Goal: Information Seeking & Learning: Compare options

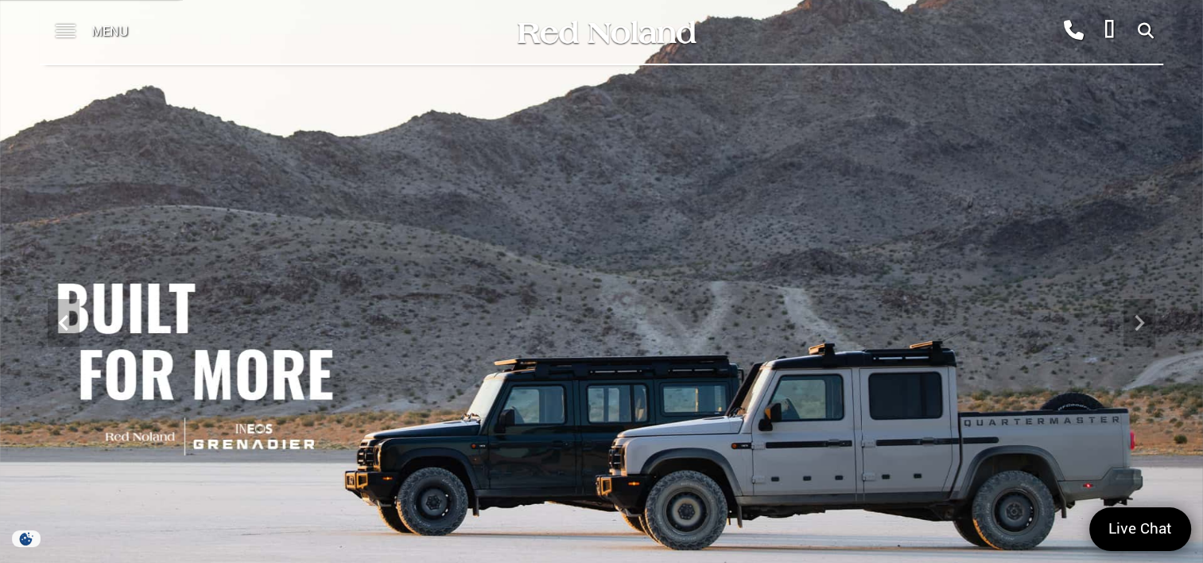
click at [57, 26] on span at bounding box center [66, 26] width 20 height 2
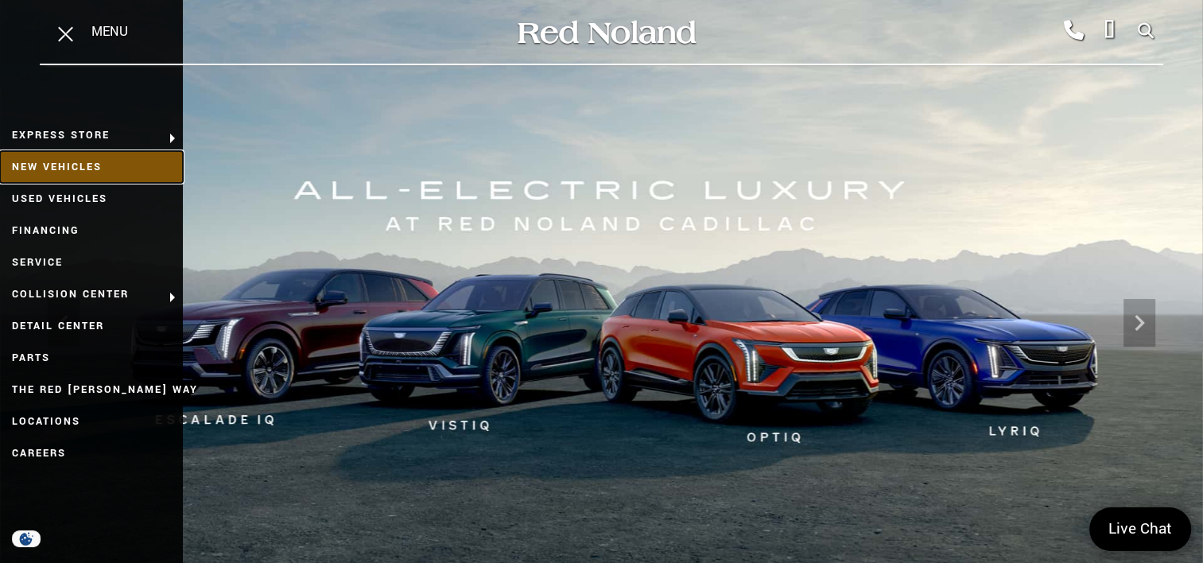
click at [80, 166] on link "New Vehicles" at bounding box center [91, 167] width 183 height 32
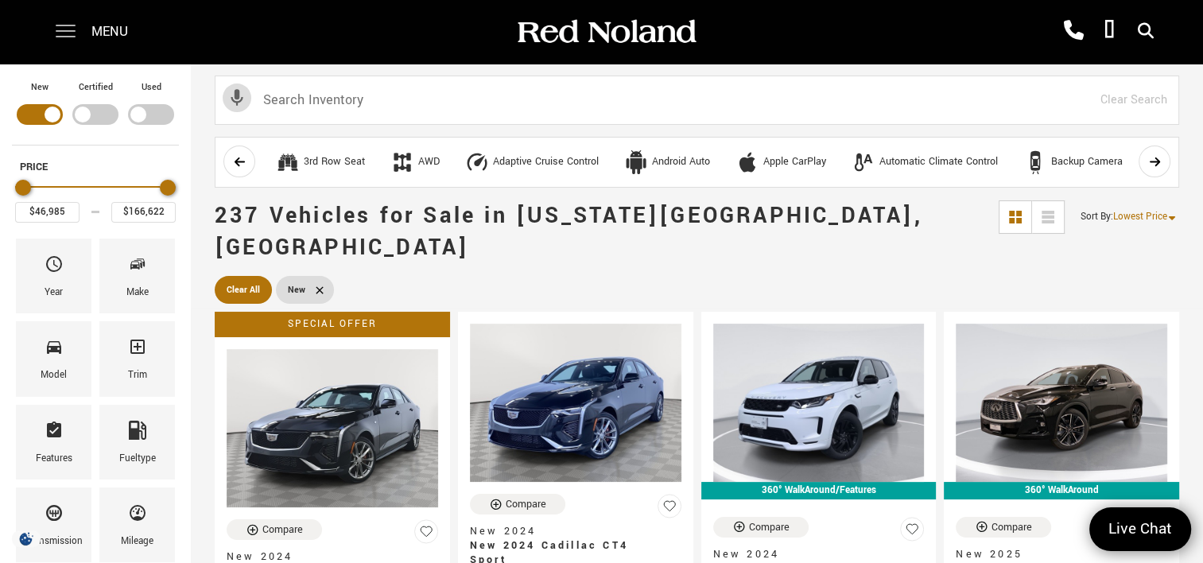
click at [63, 26] on span at bounding box center [66, 26] width 20 height 2
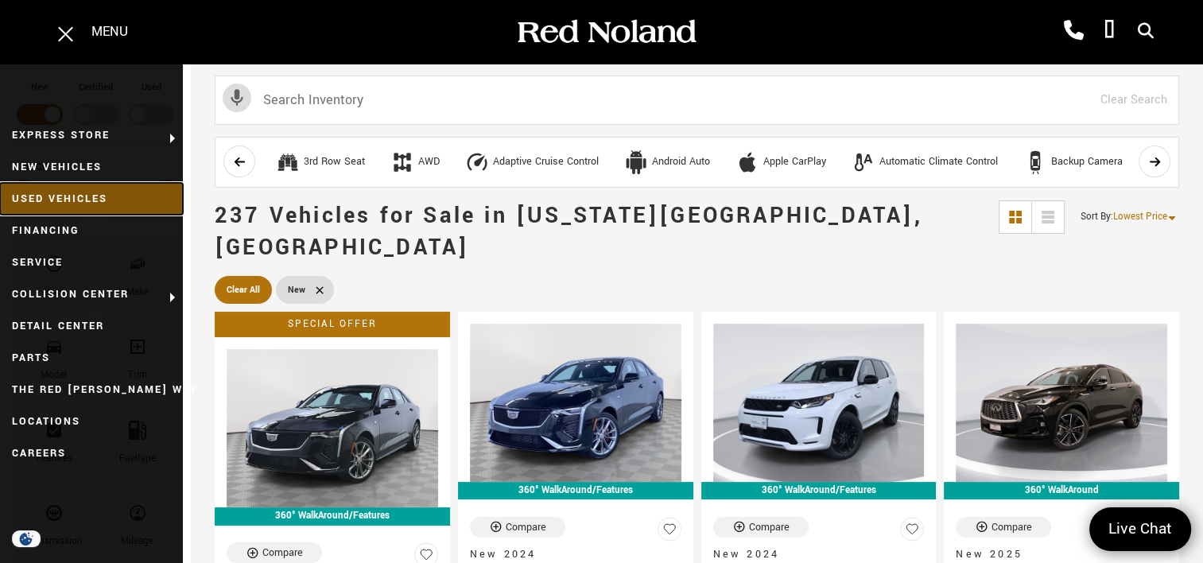
click at [51, 196] on link "Used Vehicles" at bounding box center [91, 199] width 183 height 32
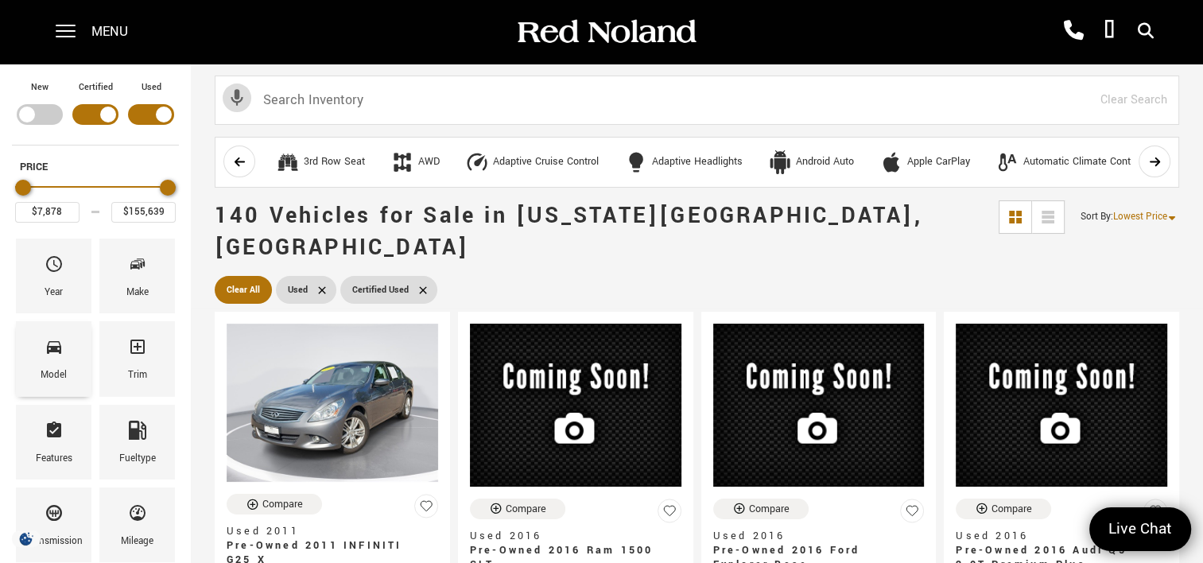
click at [63, 361] on span "Model" at bounding box center [54, 349] width 19 height 33
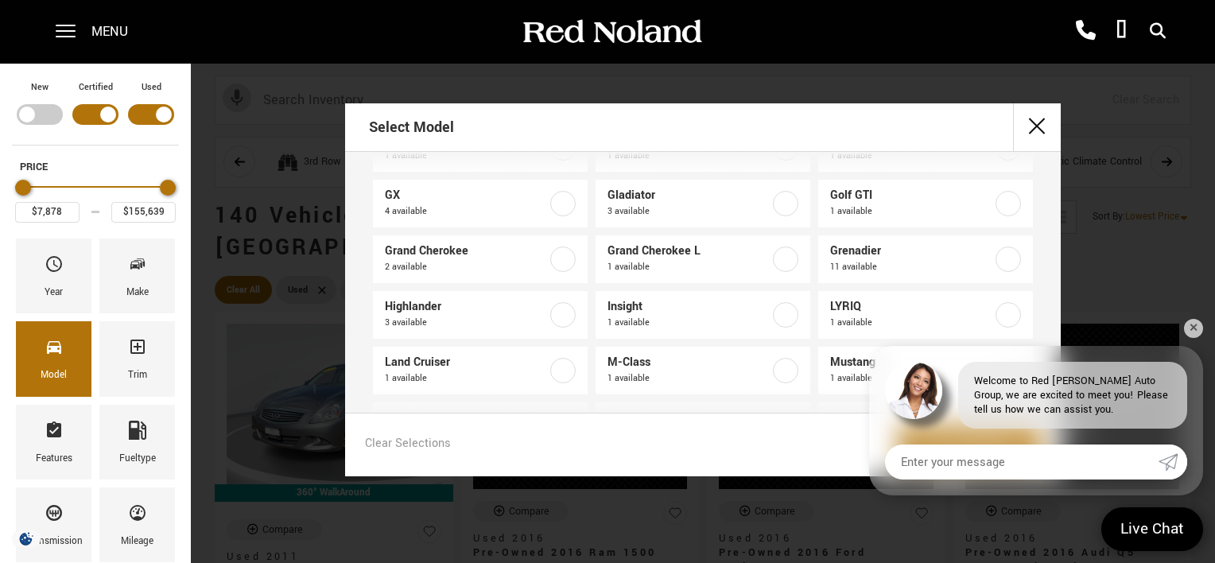
scroll to position [636, 0]
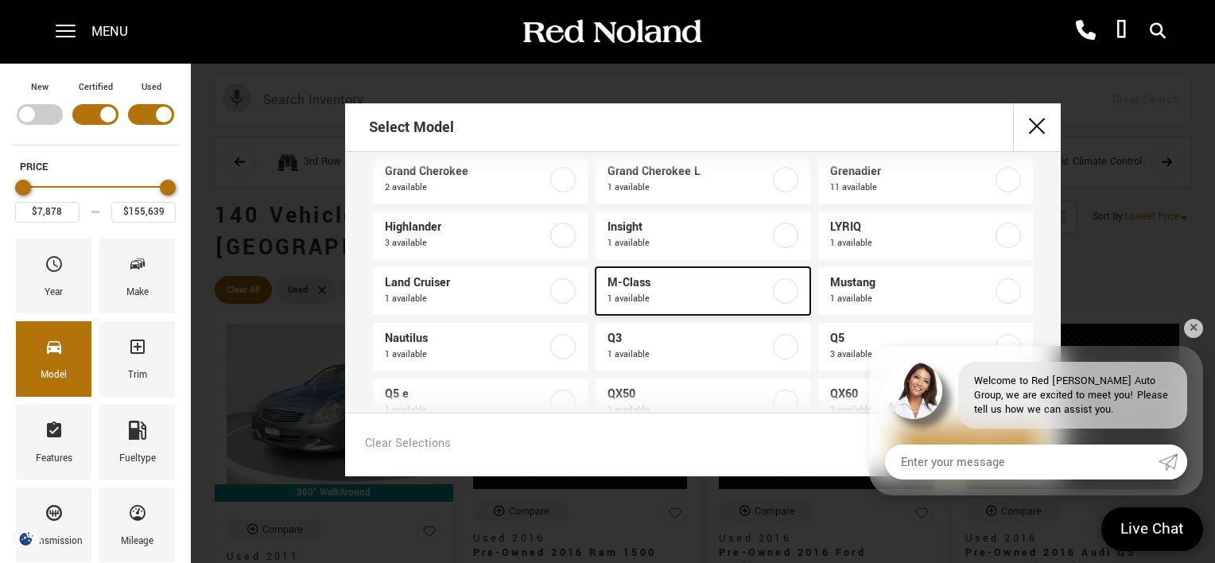
click at [662, 297] on span "1 available" at bounding box center [689, 299] width 162 height 16
type input "$17,639"
checkbox input "true"
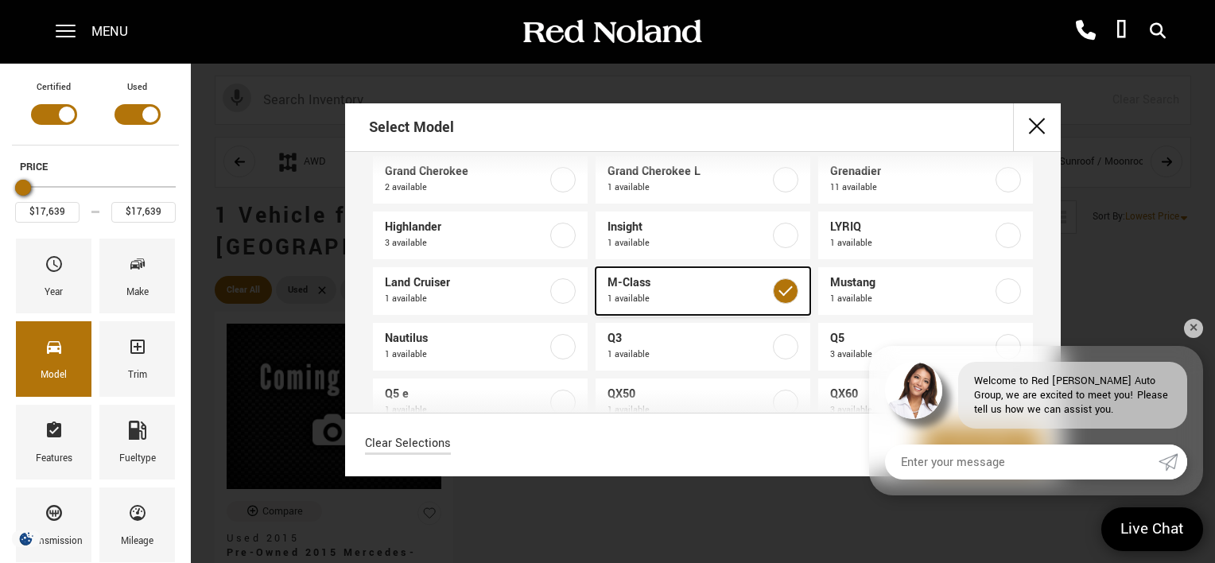
click at [681, 297] on span "1 available" at bounding box center [689, 299] width 162 height 16
type input "$7,878"
type input "$155,639"
checkbox input "false"
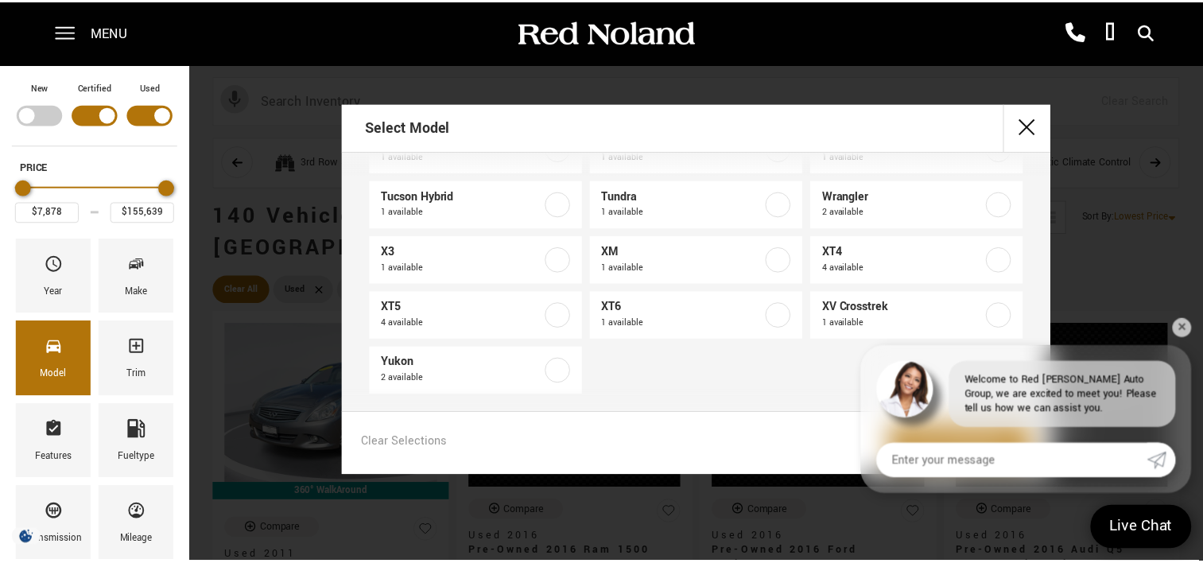
scroll to position [1178, 0]
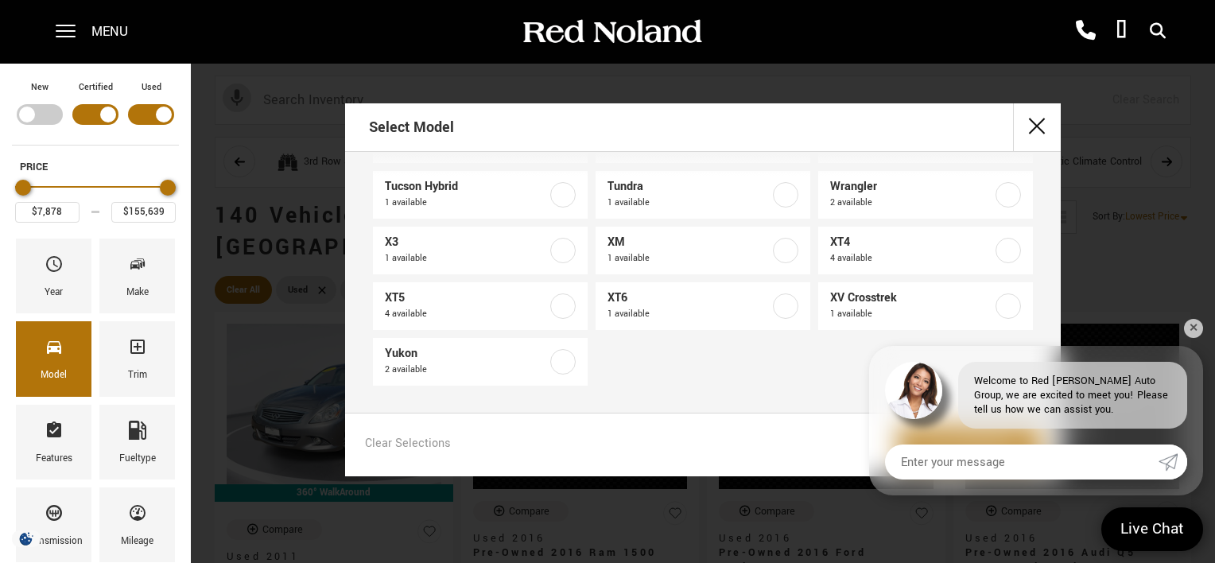
click at [750, 98] on div "Select Model 1500 4 available 2 Series 1 available 2500 1 available 300 1 avail…" at bounding box center [703, 281] width 1024 height 563
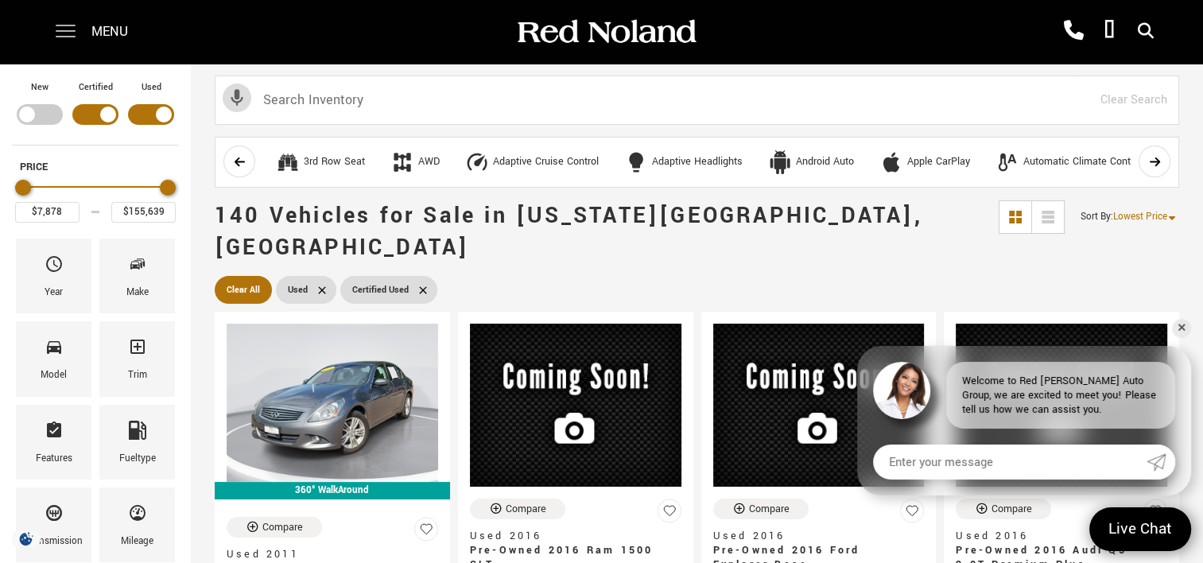
click at [65, 32] on span at bounding box center [66, 32] width 20 height 64
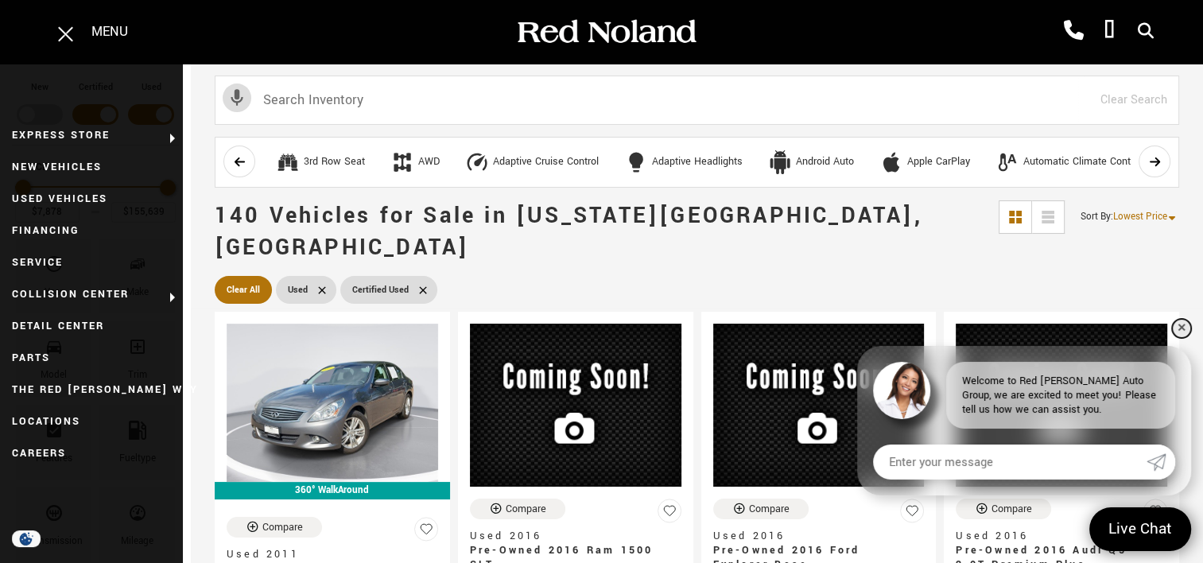
click at [1182, 328] on link "✕" at bounding box center [1181, 328] width 19 height 19
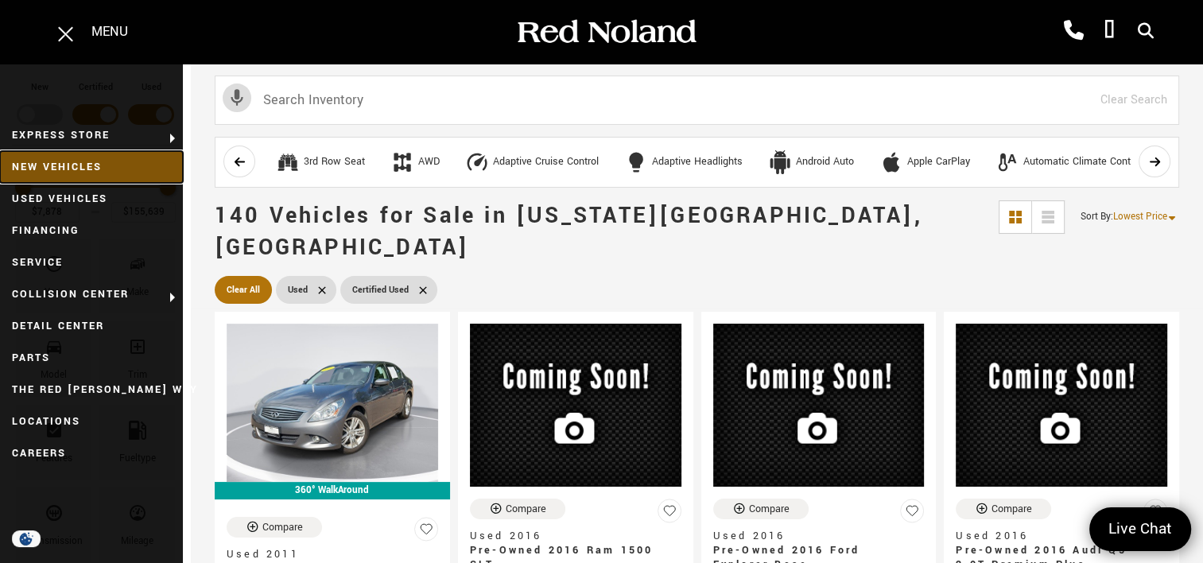
click at [60, 166] on link "New Vehicles" at bounding box center [91, 167] width 183 height 32
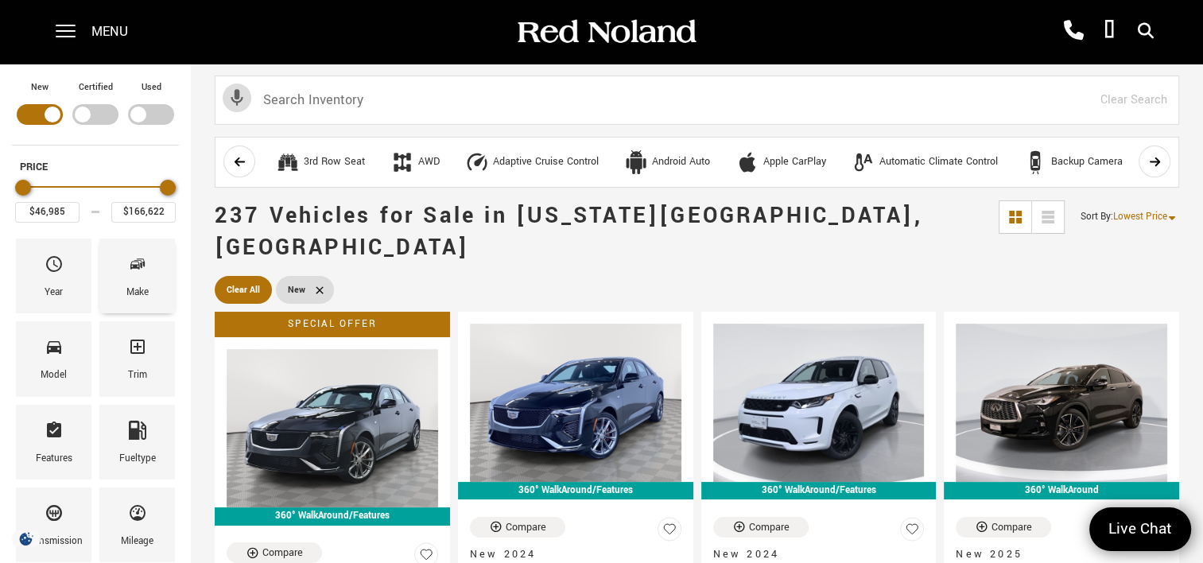
click at [126, 294] on div "Make" at bounding box center [137, 292] width 22 height 17
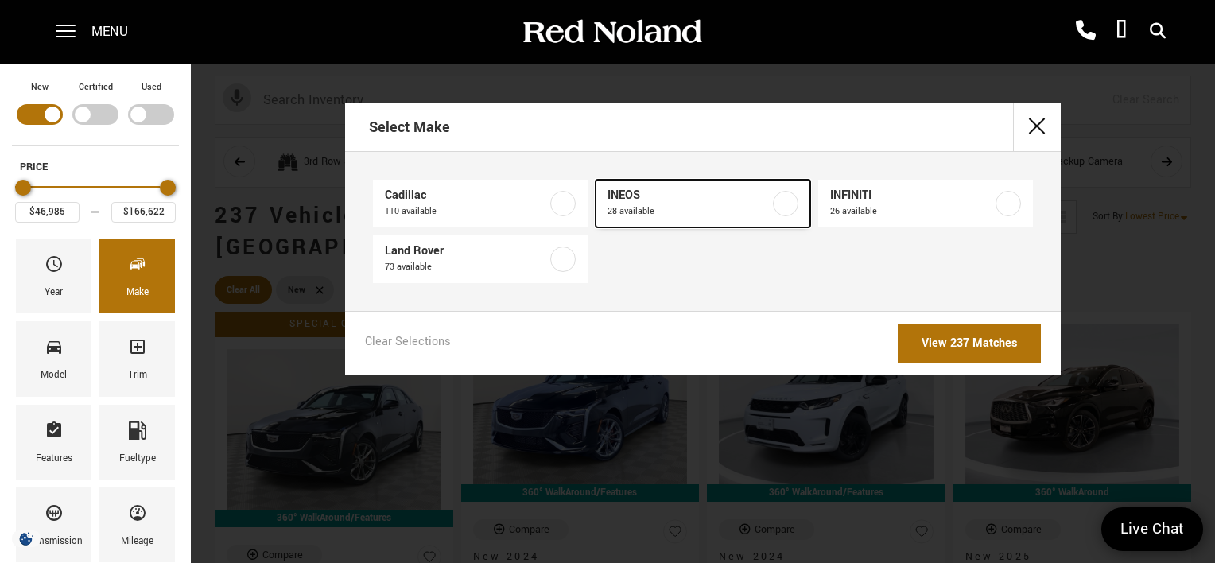
click at [701, 197] on span "INEOS" at bounding box center [689, 196] width 162 height 16
type input "$71,999"
type input "$99,640"
checkbox input "true"
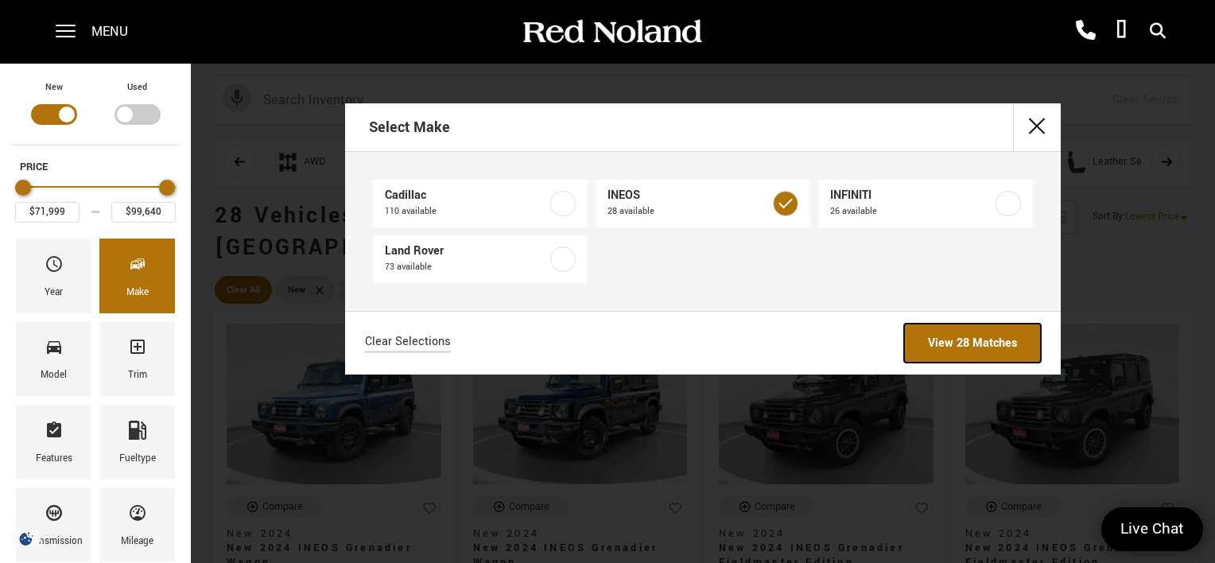
click at [953, 352] on link "View 28 Matches" at bounding box center [972, 343] width 137 height 39
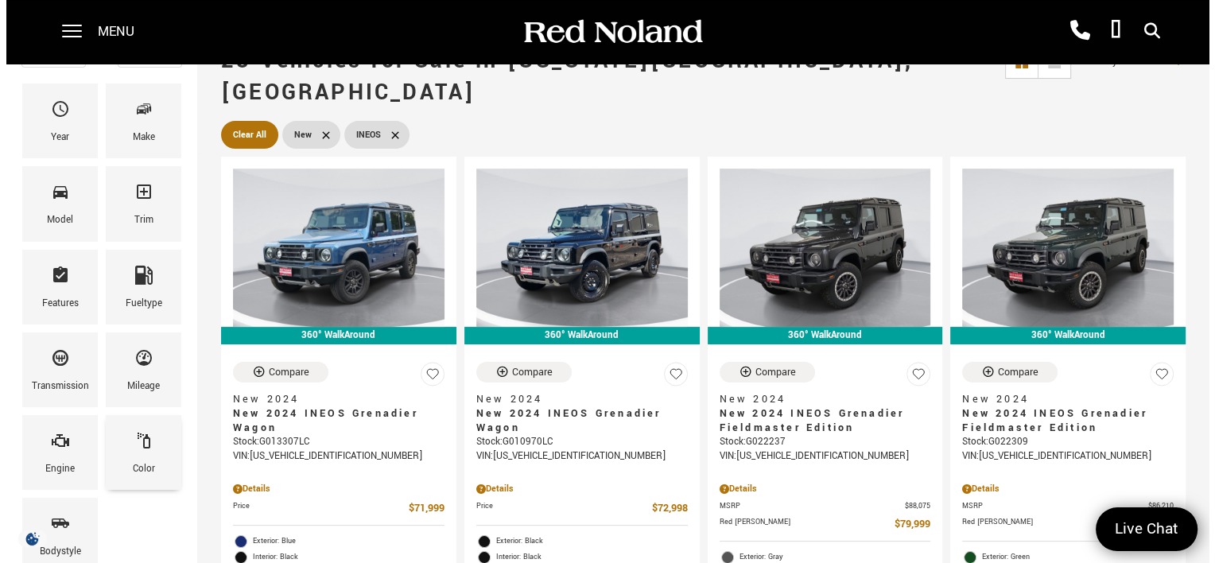
scroll to position [159, 0]
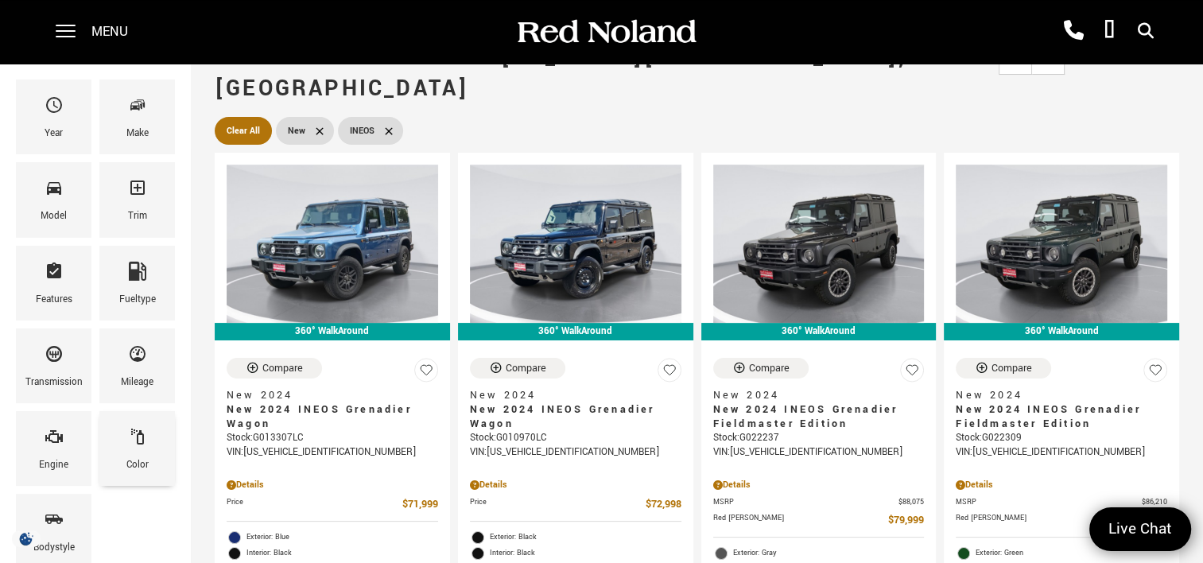
click at [147, 442] on div "Color" at bounding box center [137, 448] width 76 height 75
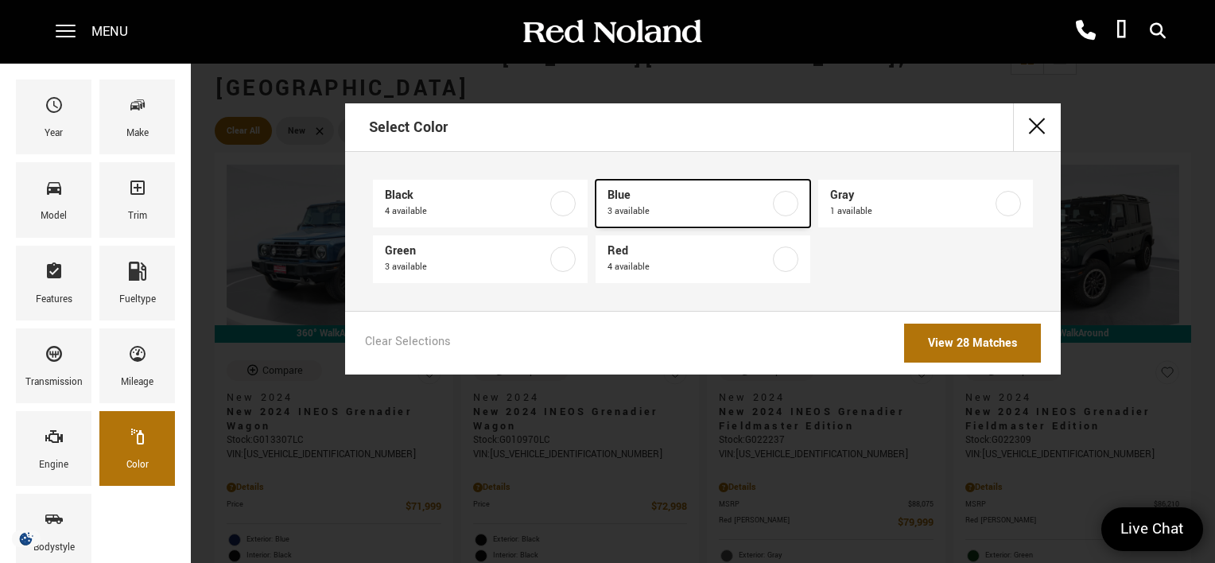
click at [775, 206] on label at bounding box center [785, 203] width 25 height 25
type input "$87,483"
checkbox input "true"
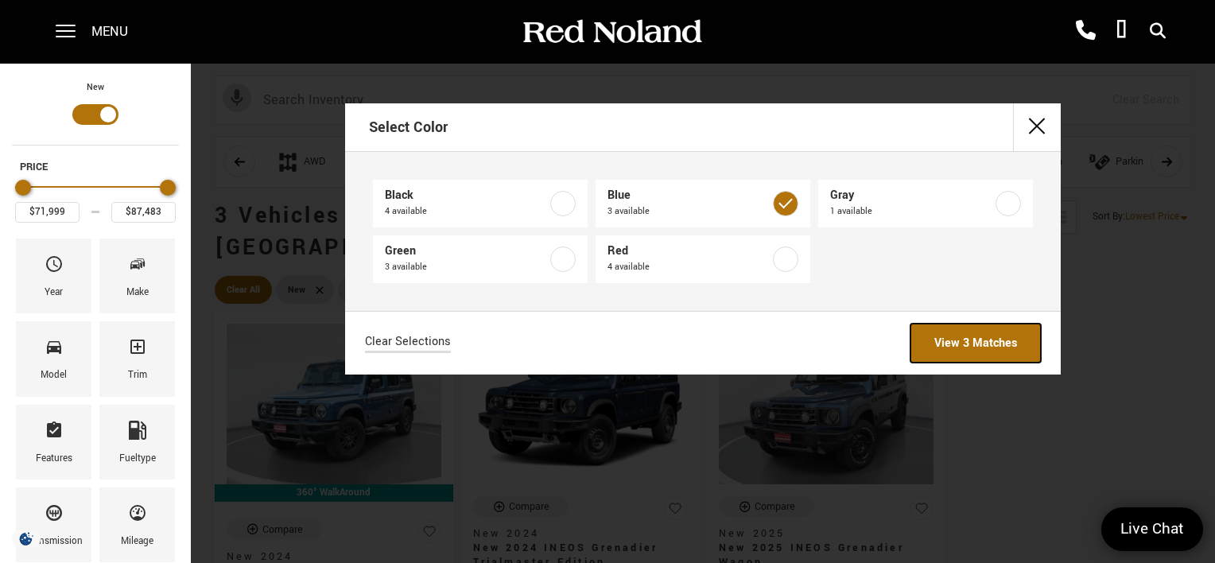
click at [985, 341] on link "View 3 Matches" at bounding box center [976, 343] width 130 height 39
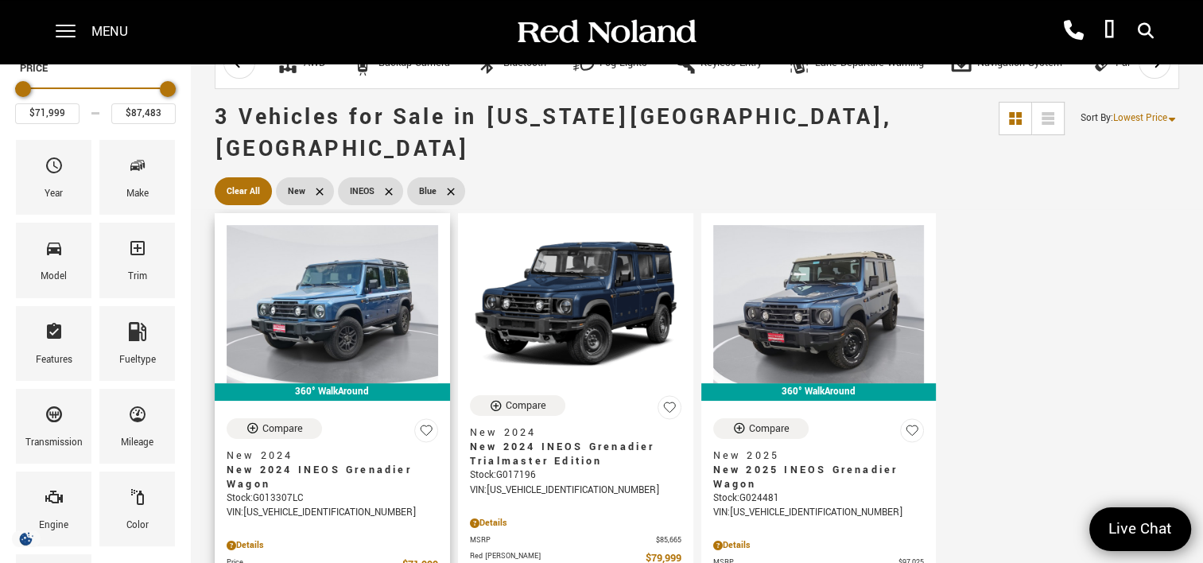
scroll to position [80, 0]
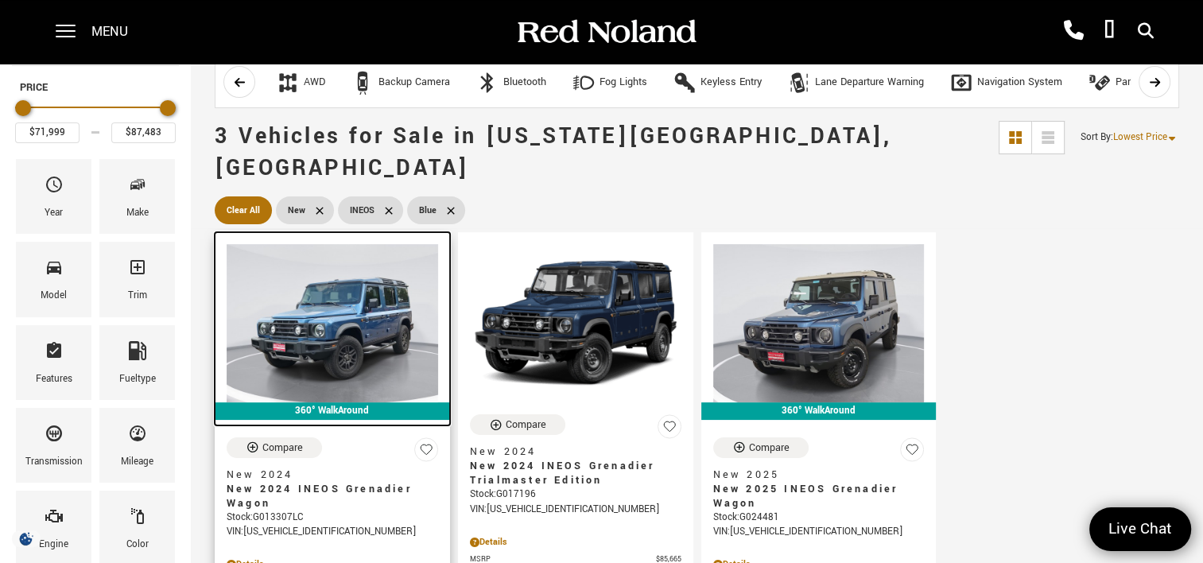
click at [338, 294] on img at bounding box center [333, 323] width 212 height 158
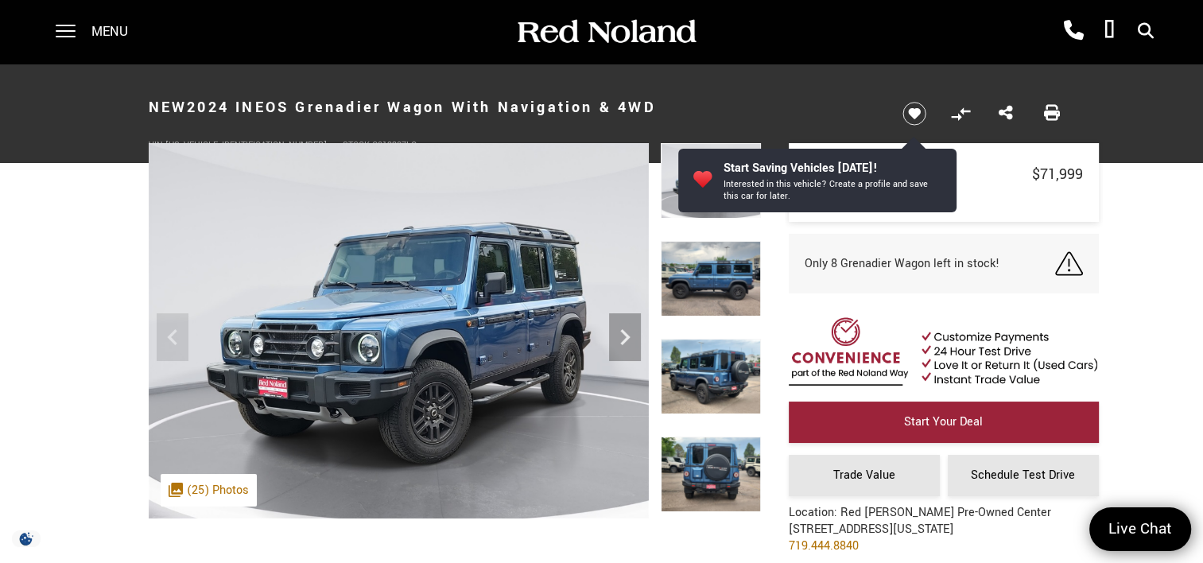
click at [717, 363] on img at bounding box center [711, 377] width 100 height 76
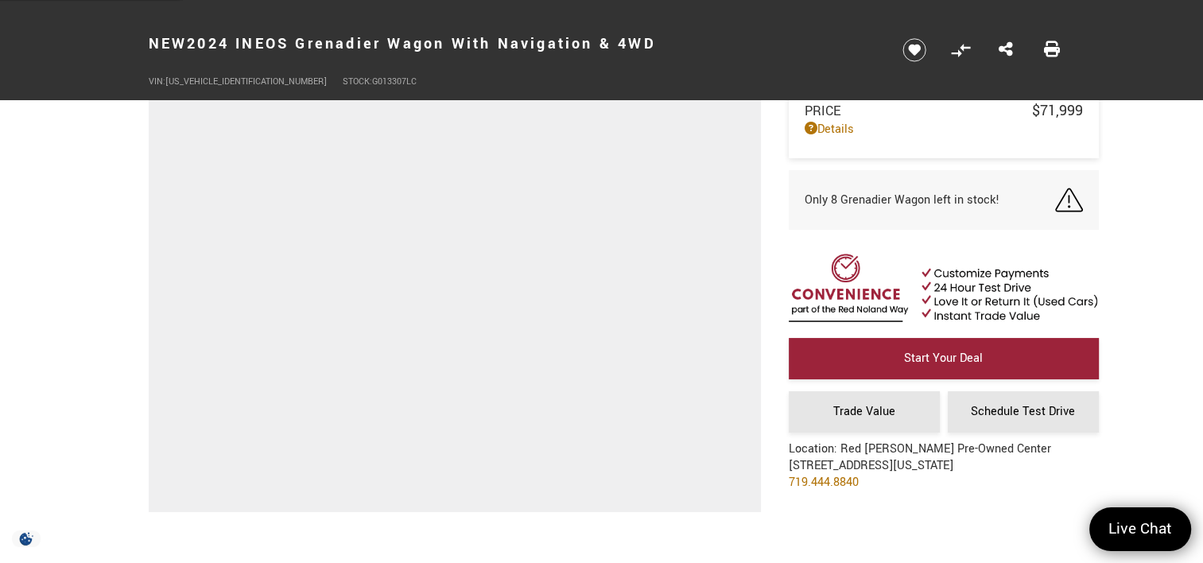
scroll to position [239, 0]
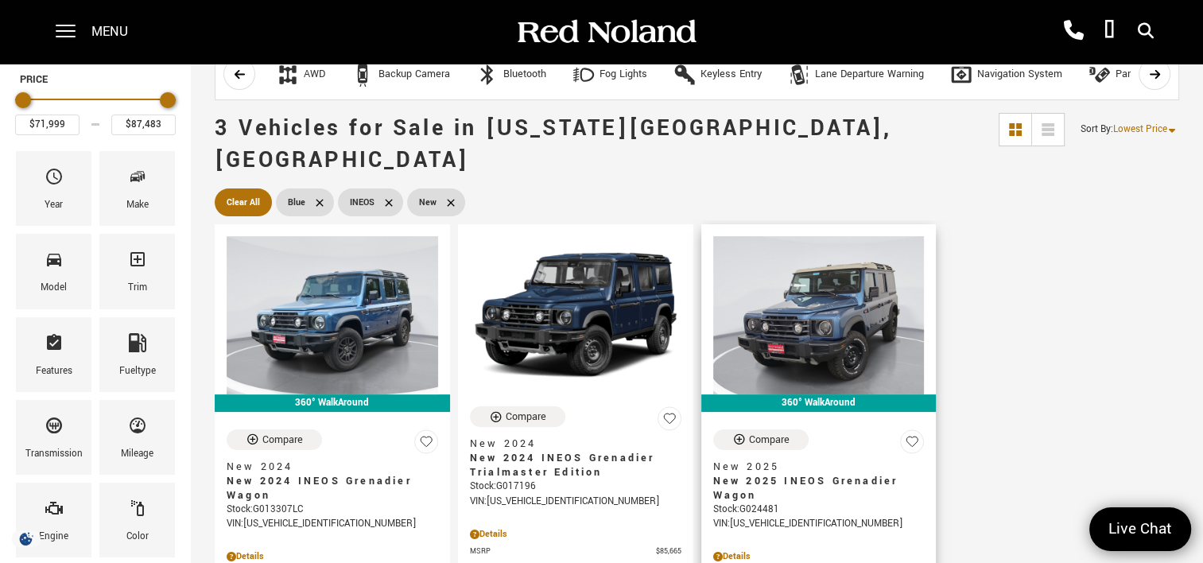
scroll to position [80, 0]
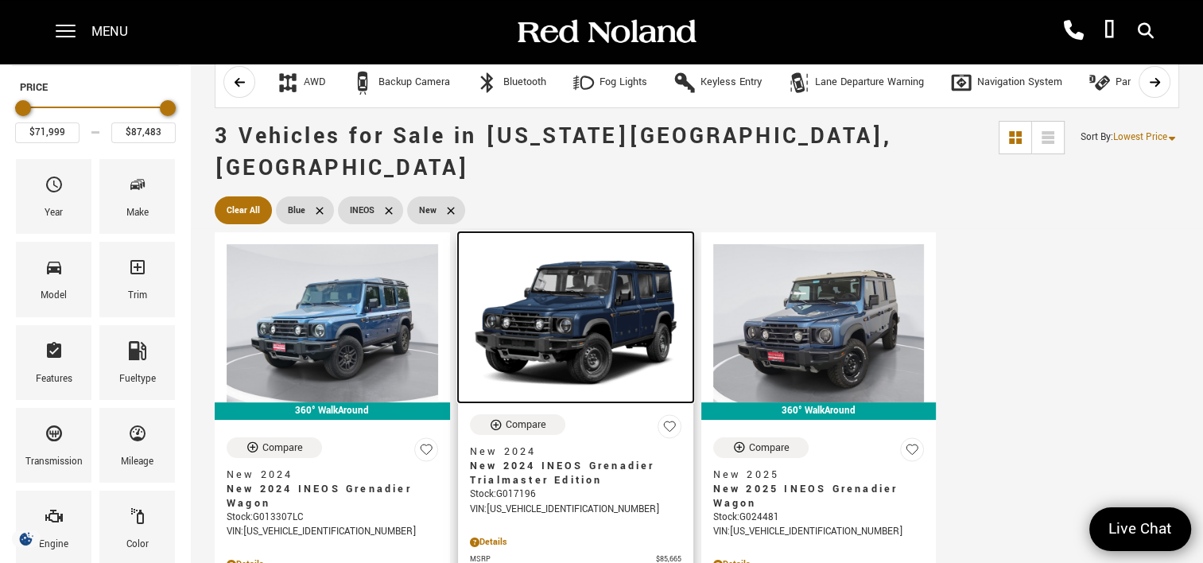
click at [590, 303] on img at bounding box center [576, 323] width 212 height 158
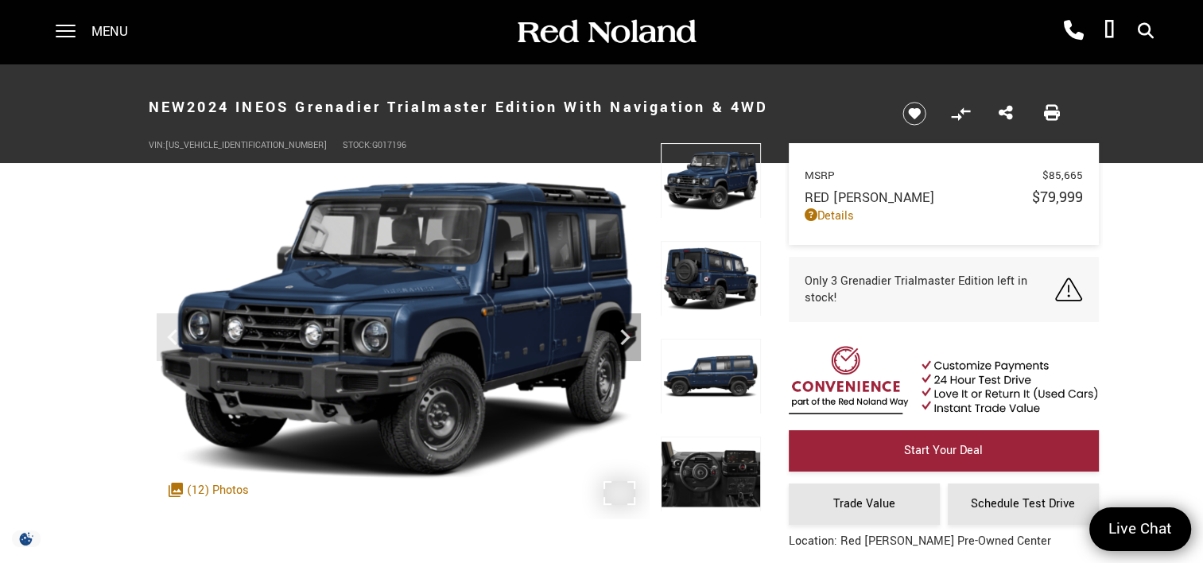
click at [479, 340] on img at bounding box center [399, 330] width 500 height 375
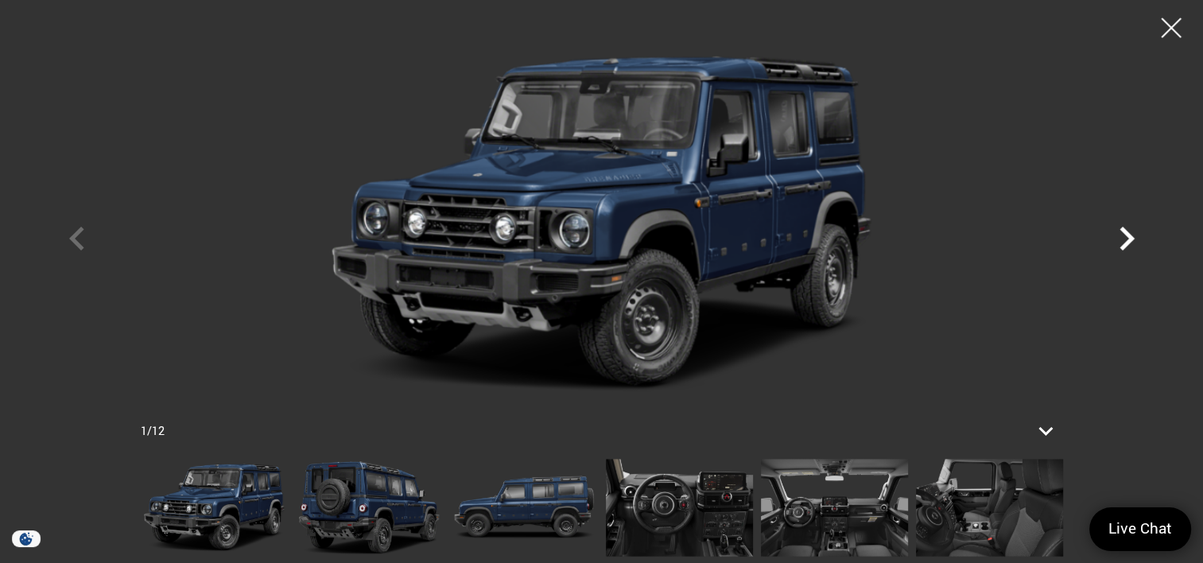
click at [1121, 237] on icon "Next" at bounding box center [1127, 239] width 48 height 48
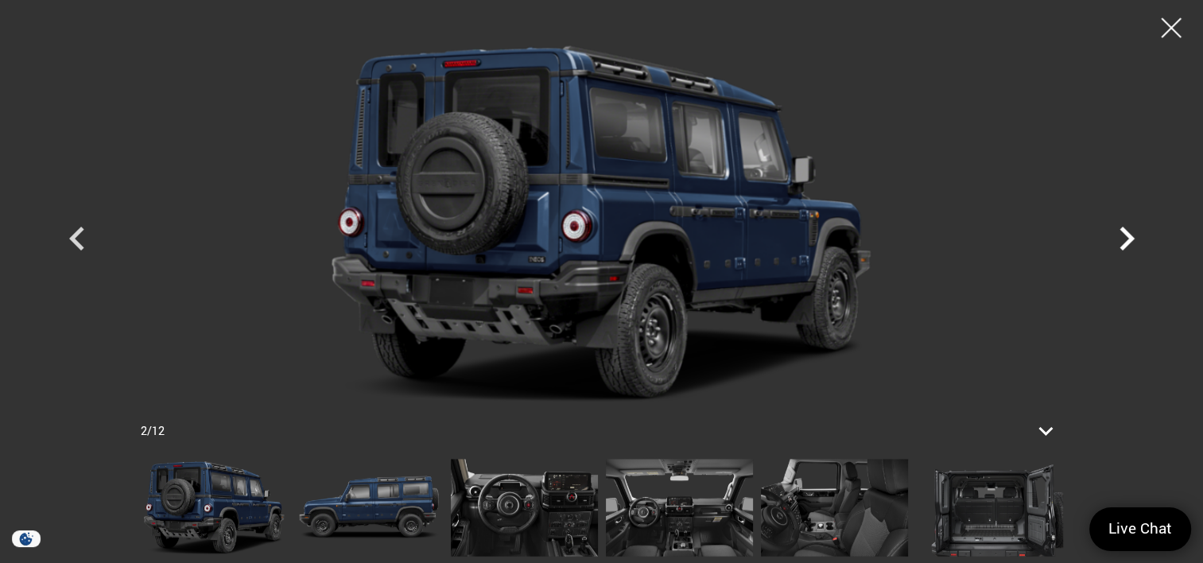
click at [1121, 237] on icon "Next" at bounding box center [1127, 239] width 48 height 48
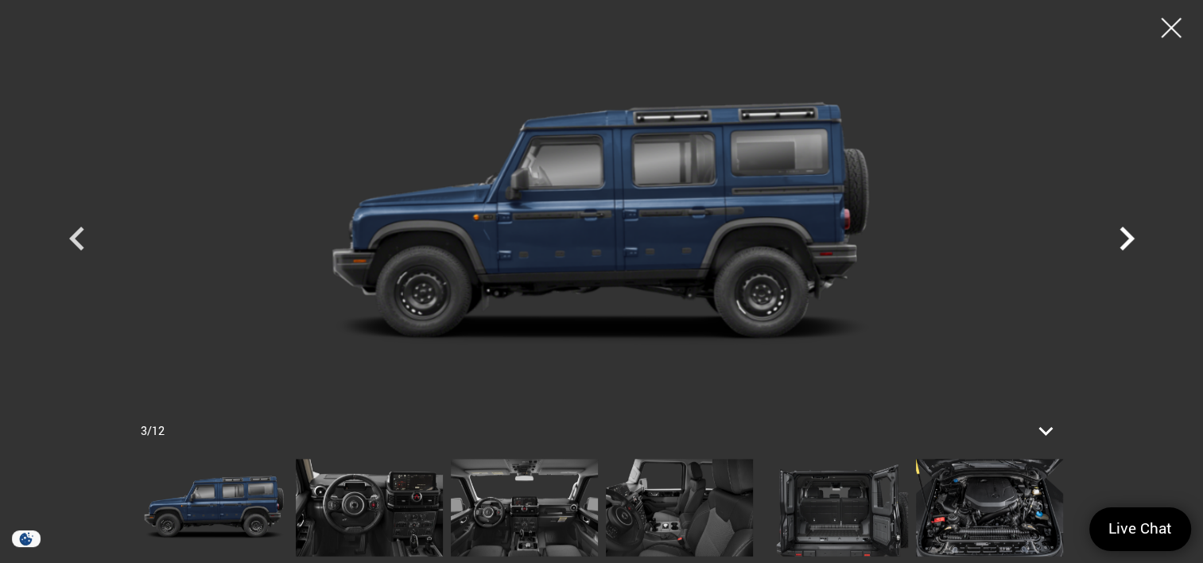
click at [1121, 237] on icon "Next" at bounding box center [1127, 239] width 48 height 48
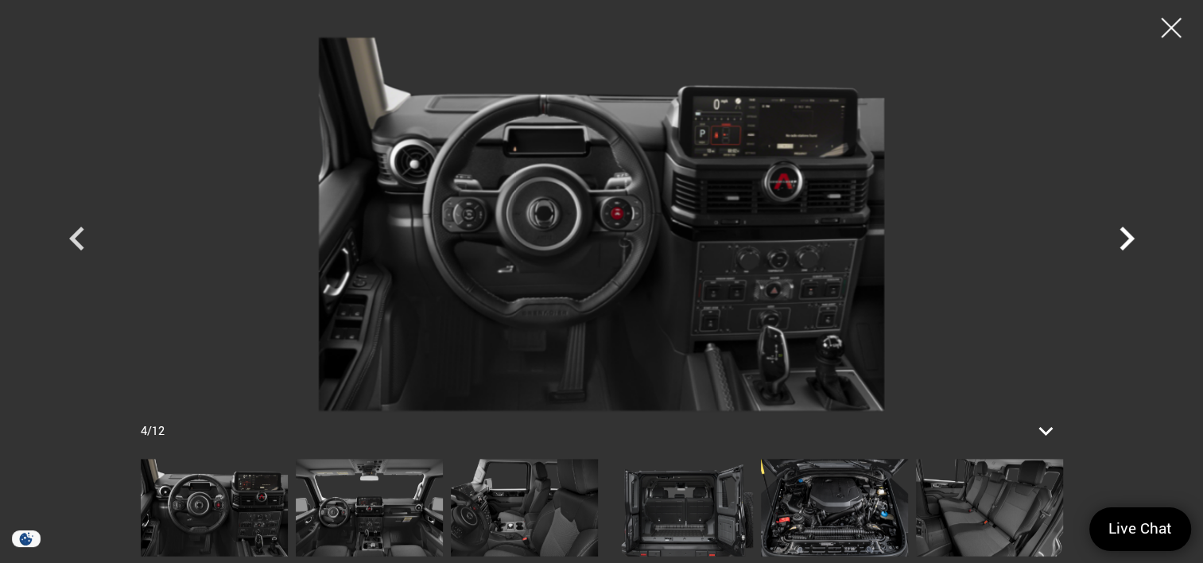
click at [1121, 237] on icon "Next" at bounding box center [1127, 239] width 48 height 48
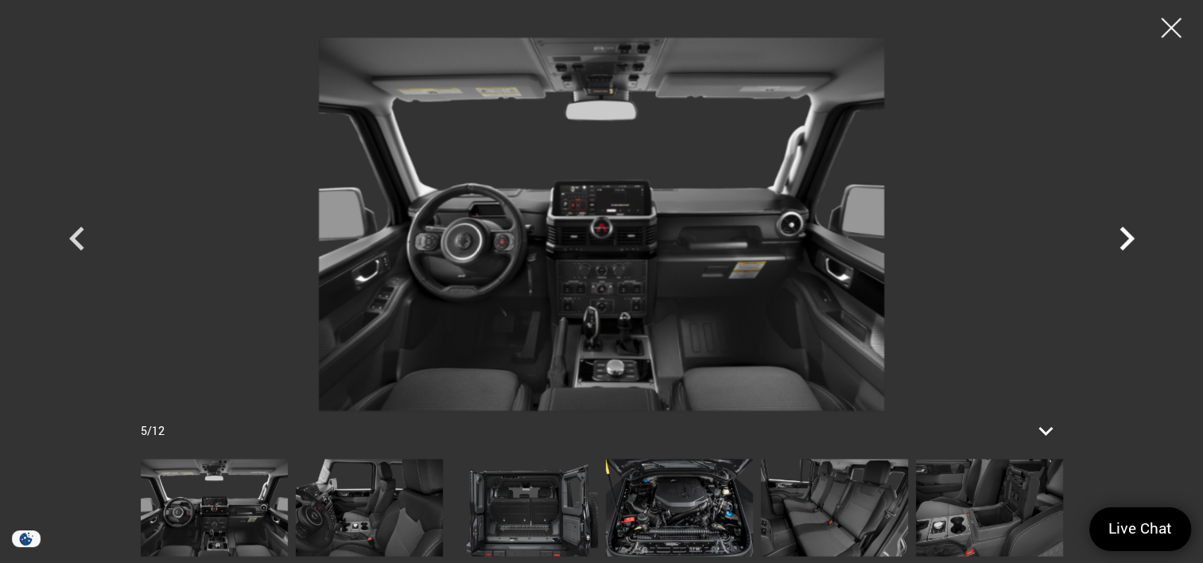
click at [1121, 237] on icon "Next" at bounding box center [1127, 239] width 48 height 48
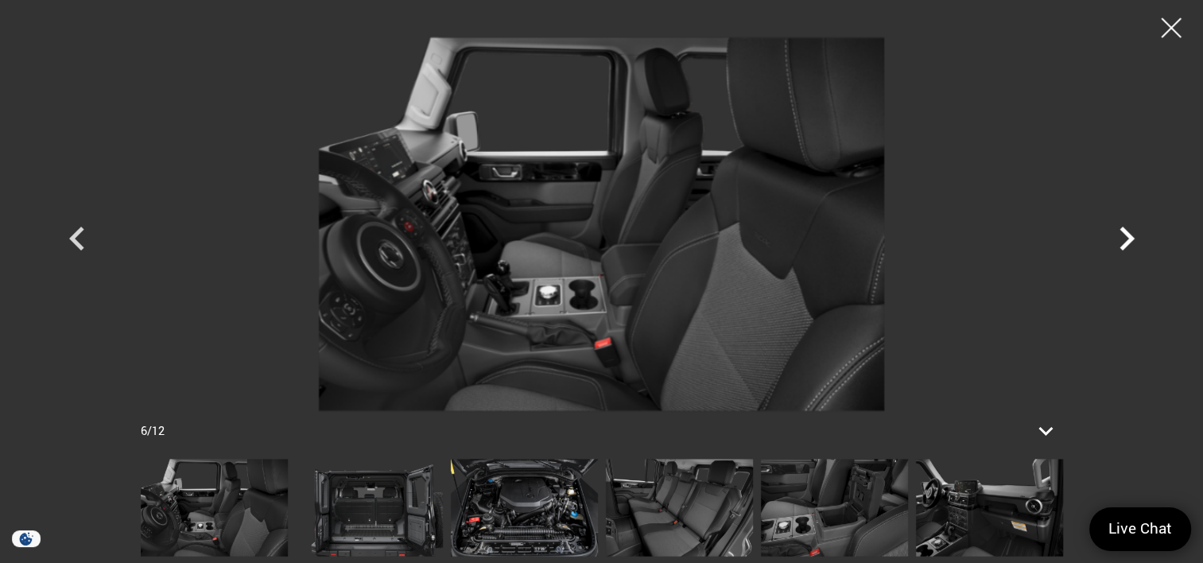
click at [1121, 237] on icon "Next" at bounding box center [1127, 239] width 48 height 48
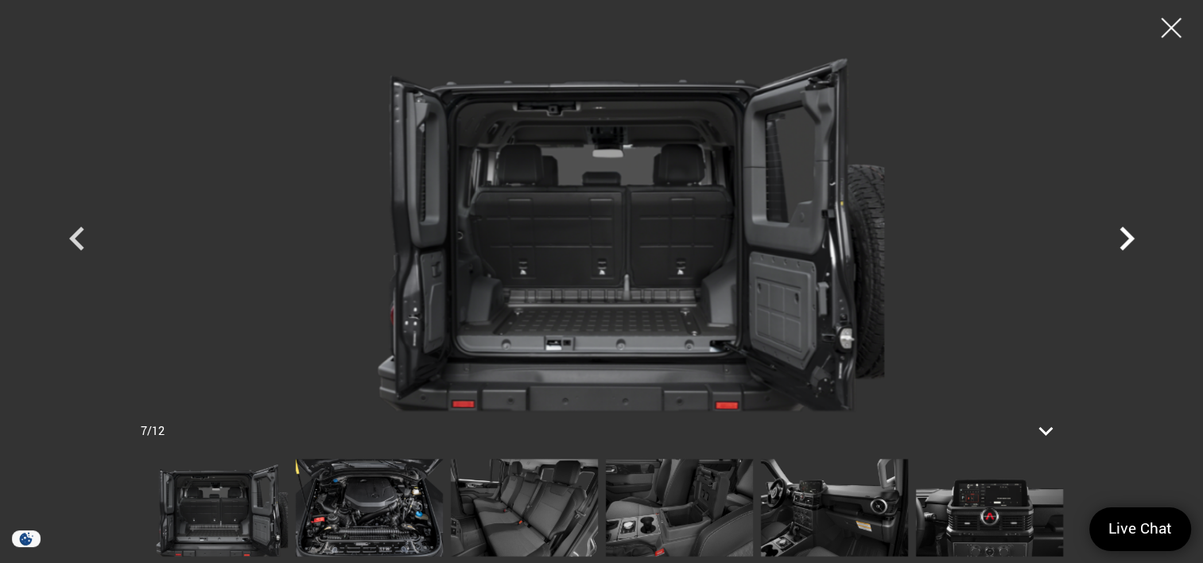
click at [1121, 237] on icon "Next" at bounding box center [1127, 239] width 48 height 48
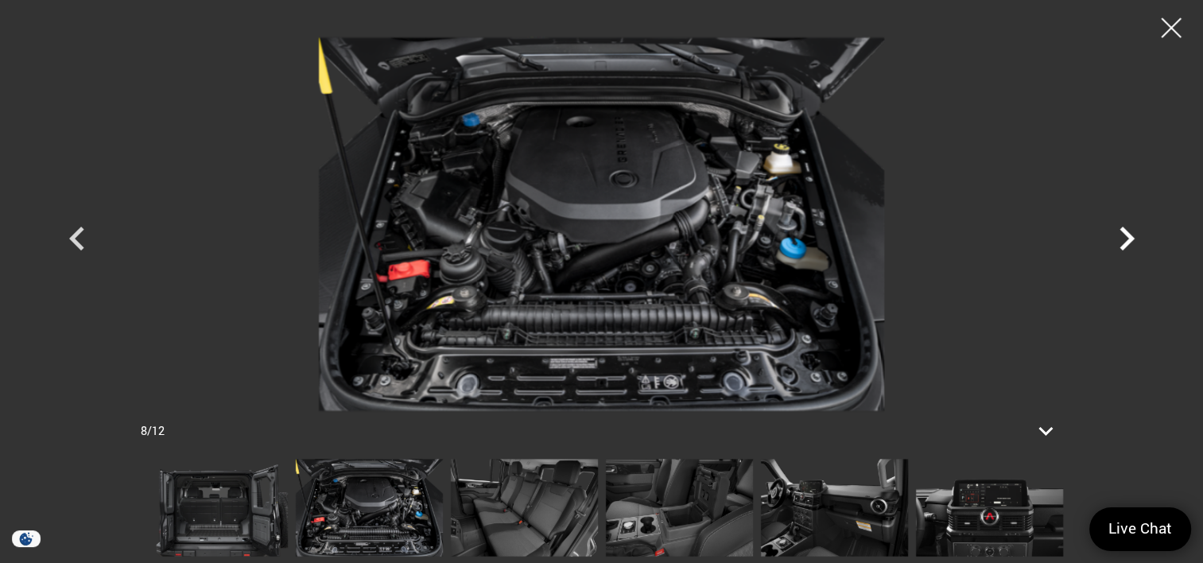
click at [1121, 237] on icon "Next" at bounding box center [1127, 239] width 48 height 48
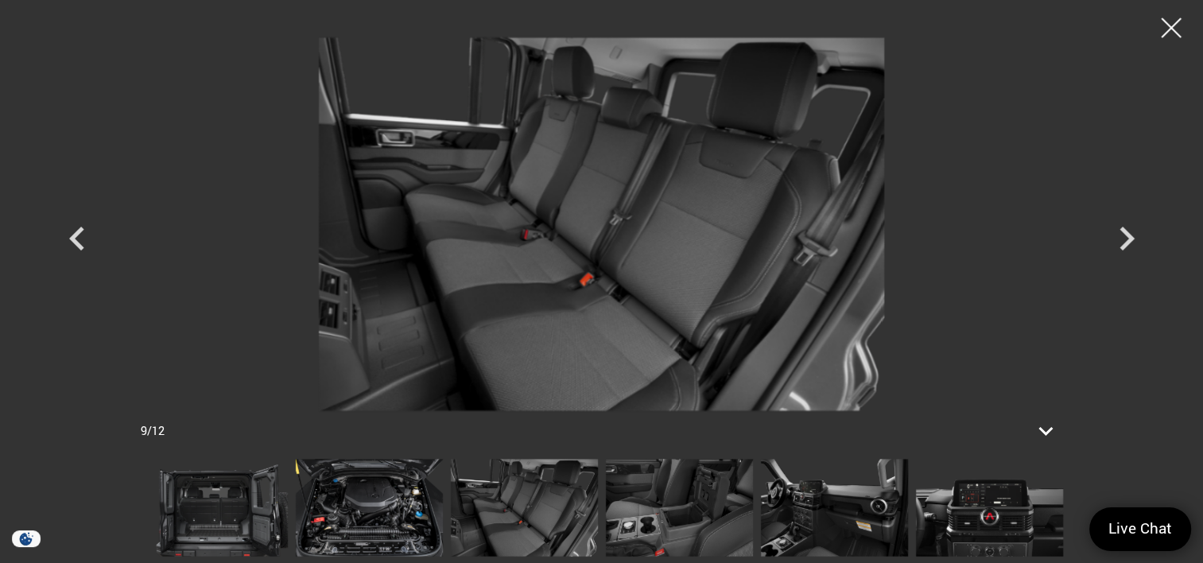
click at [1173, 31] on div at bounding box center [1172, 28] width 40 height 40
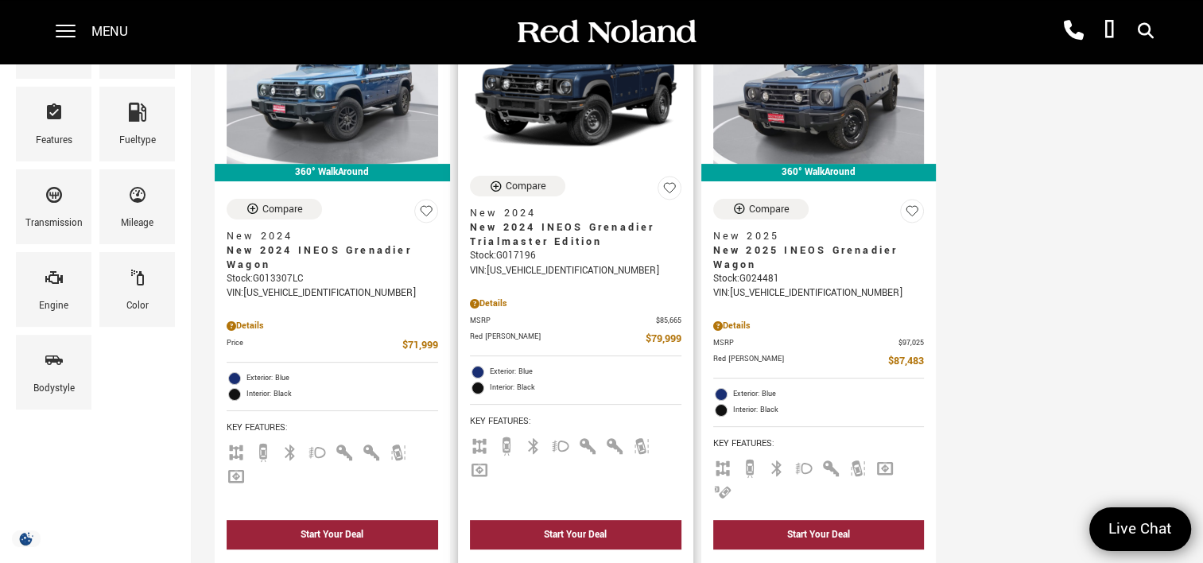
scroll to position [239, 0]
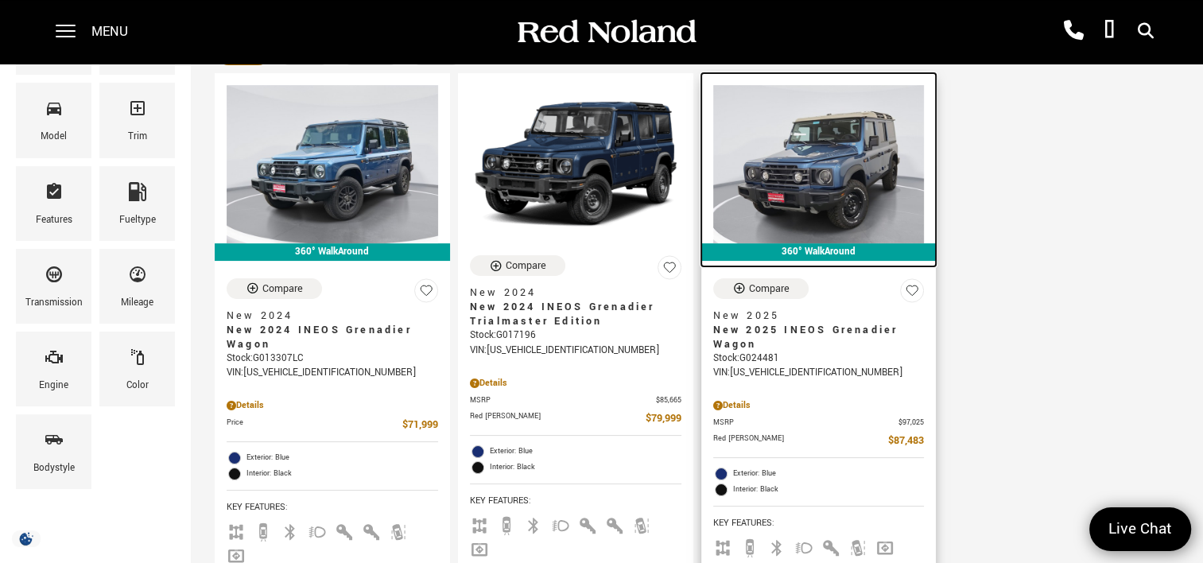
click at [827, 153] on img at bounding box center [819, 164] width 212 height 158
click at [806, 153] on img at bounding box center [819, 164] width 212 height 158
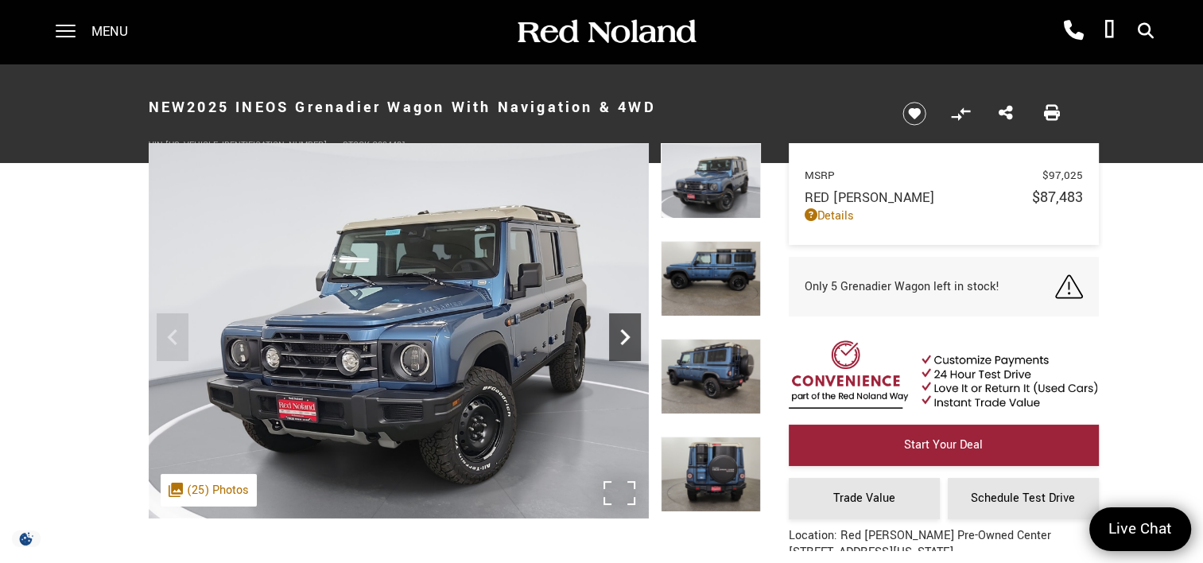
click at [620, 344] on icon "Next" at bounding box center [625, 337] width 32 height 32
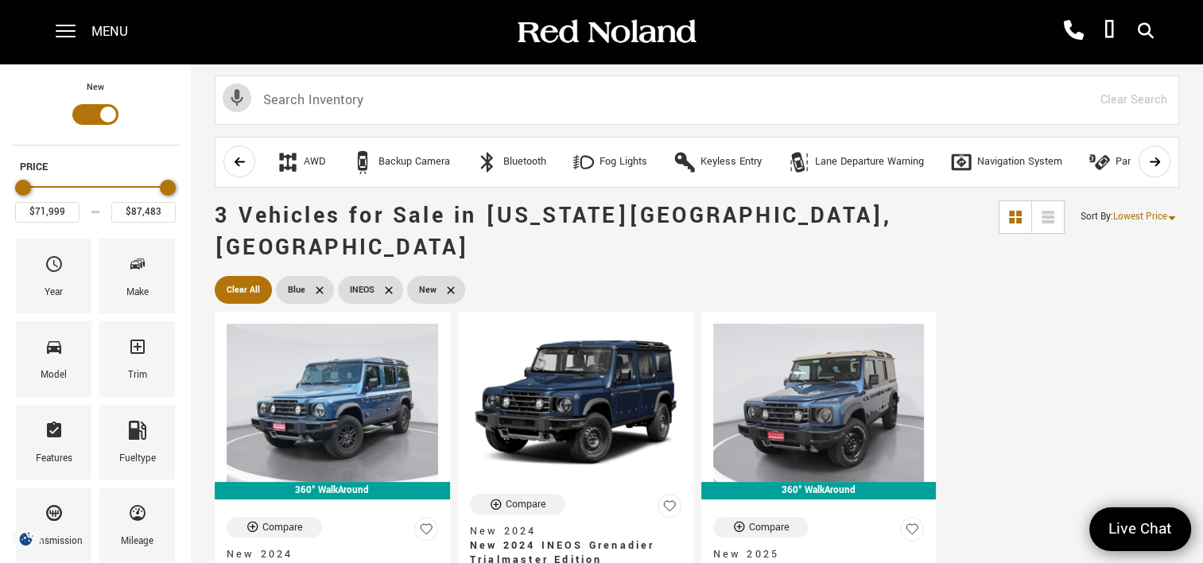
click at [316, 286] on icon at bounding box center [319, 289] width 7 height 7
type input "$99,640"
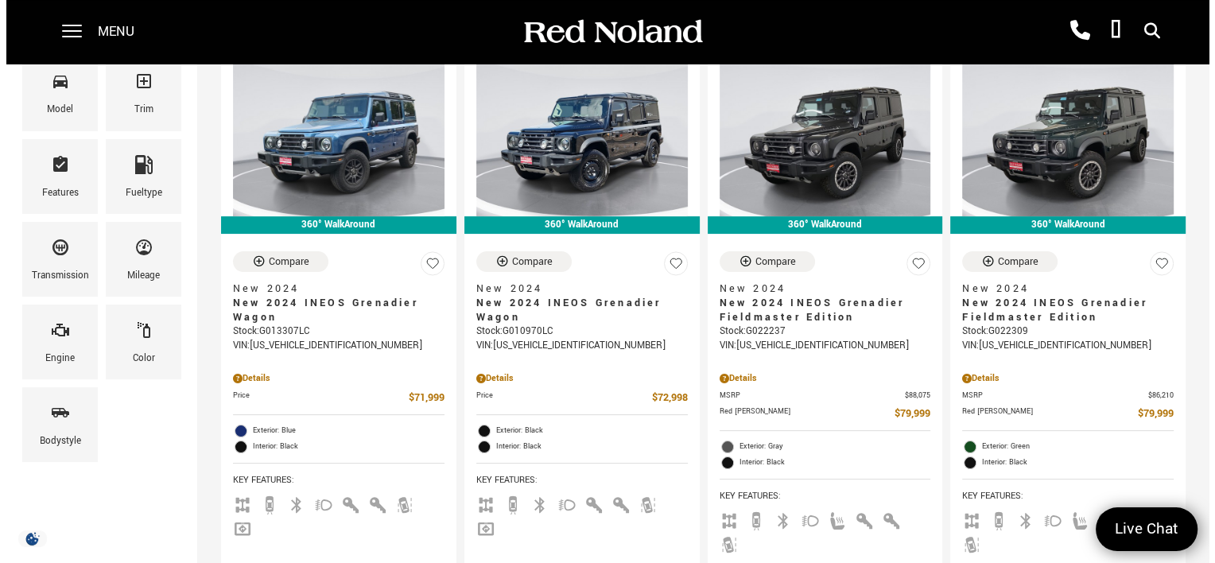
scroll to position [239, 0]
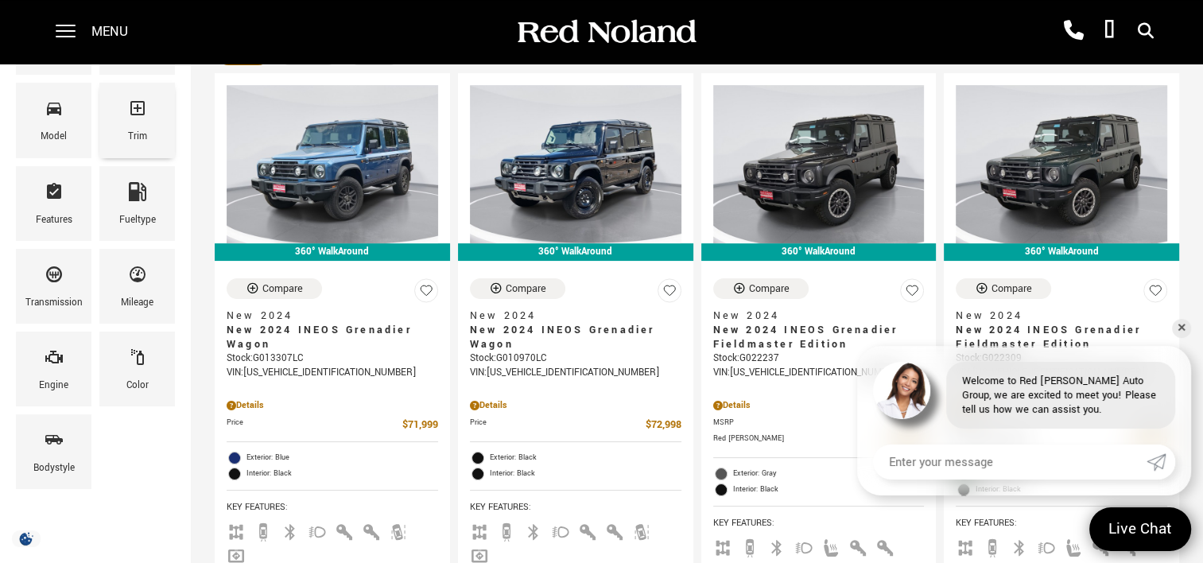
click at [138, 119] on span "Trim" at bounding box center [137, 111] width 19 height 33
click at [54, 212] on div "Features" at bounding box center [54, 220] width 37 height 17
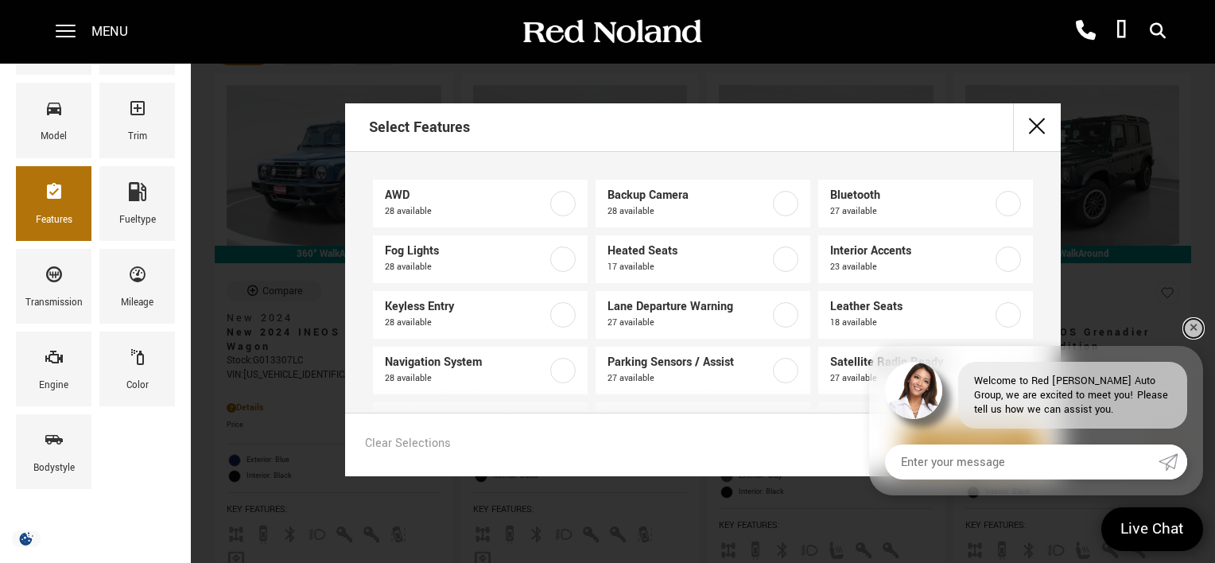
click at [1194, 328] on link "✕" at bounding box center [1193, 328] width 19 height 19
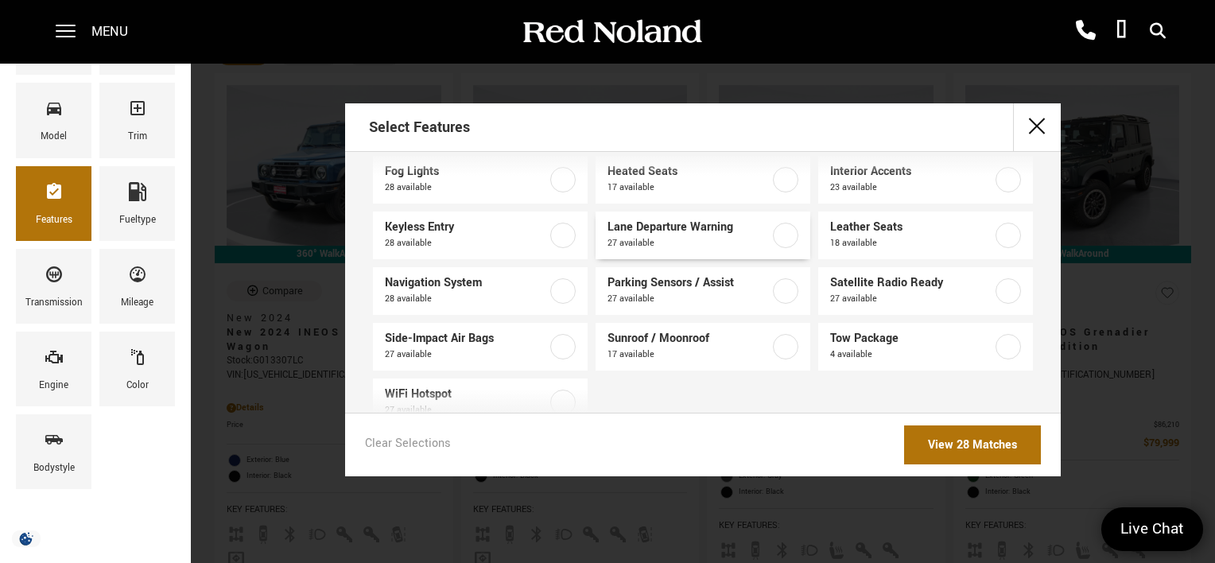
scroll to position [121, 0]
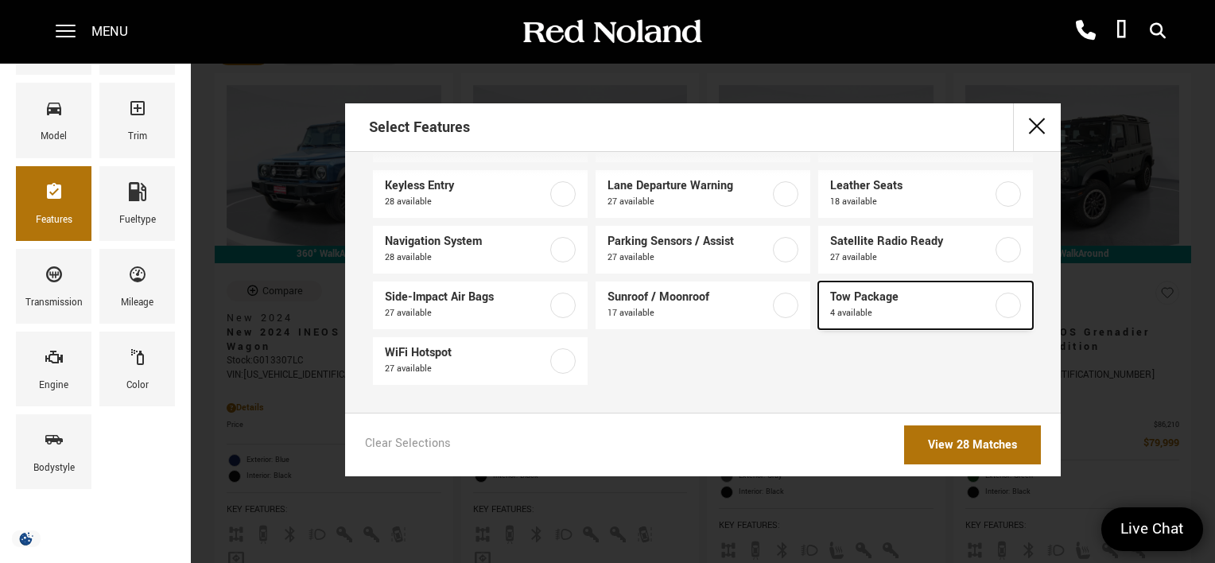
click at [996, 307] on label at bounding box center [1008, 305] width 25 height 25
type input "$82,848"
type input "$86,763"
checkbox input "true"
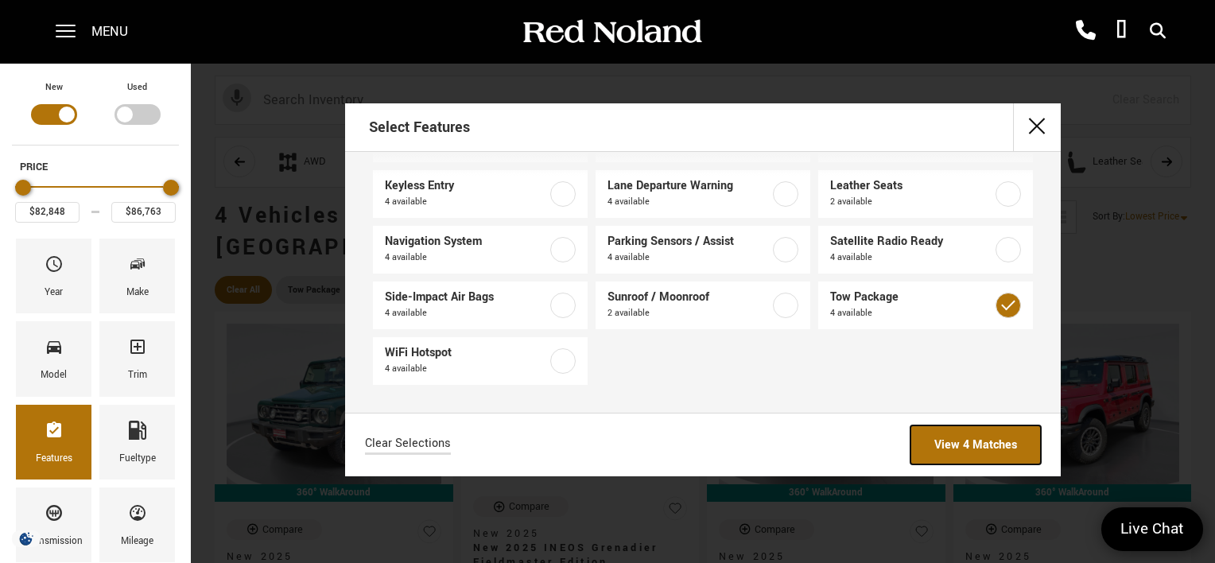
click at [996, 448] on link "View 4 Matches" at bounding box center [976, 444] width 130 height 39
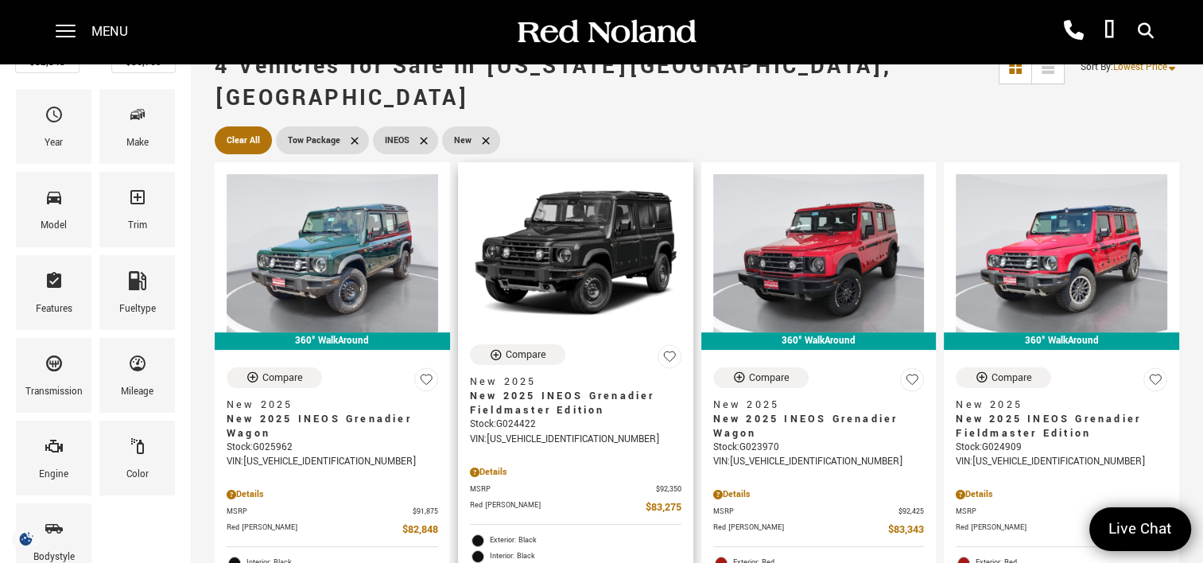
scroll to position [159, 0]
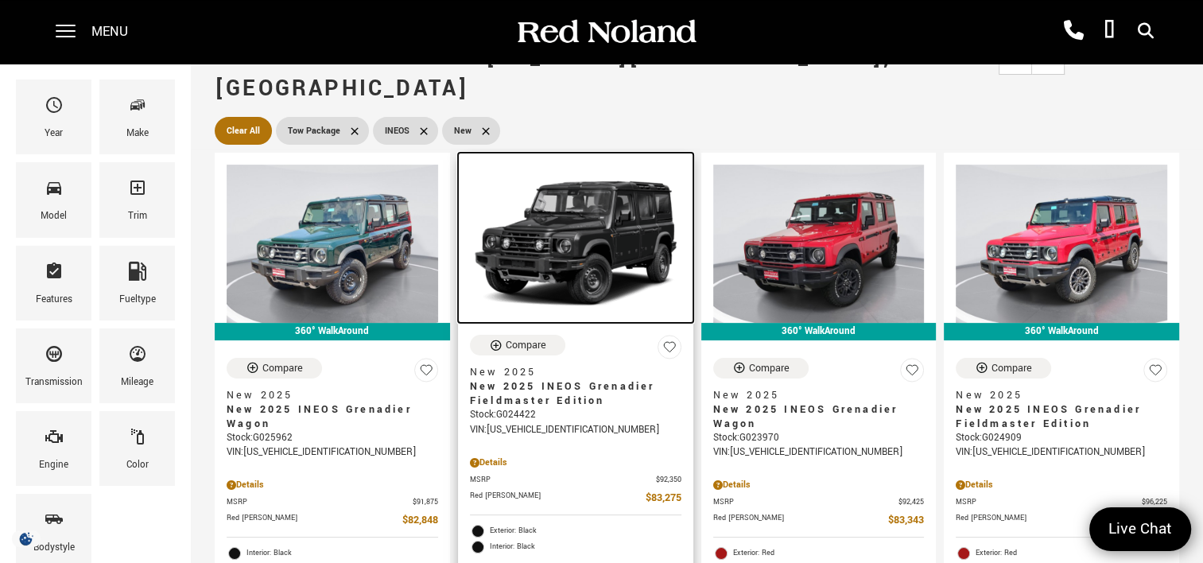
click at [560, 214] on img at bounding box center [576, 244] width 212 height 158
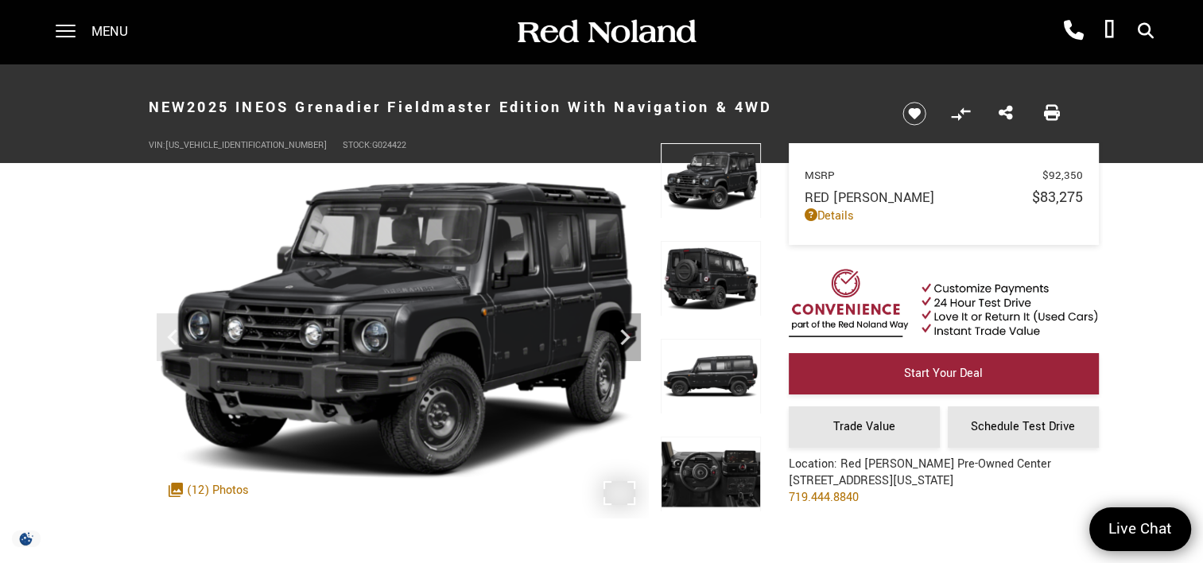
click at [453, 365] on img at bounding box center [399, 330] width 500 height 375
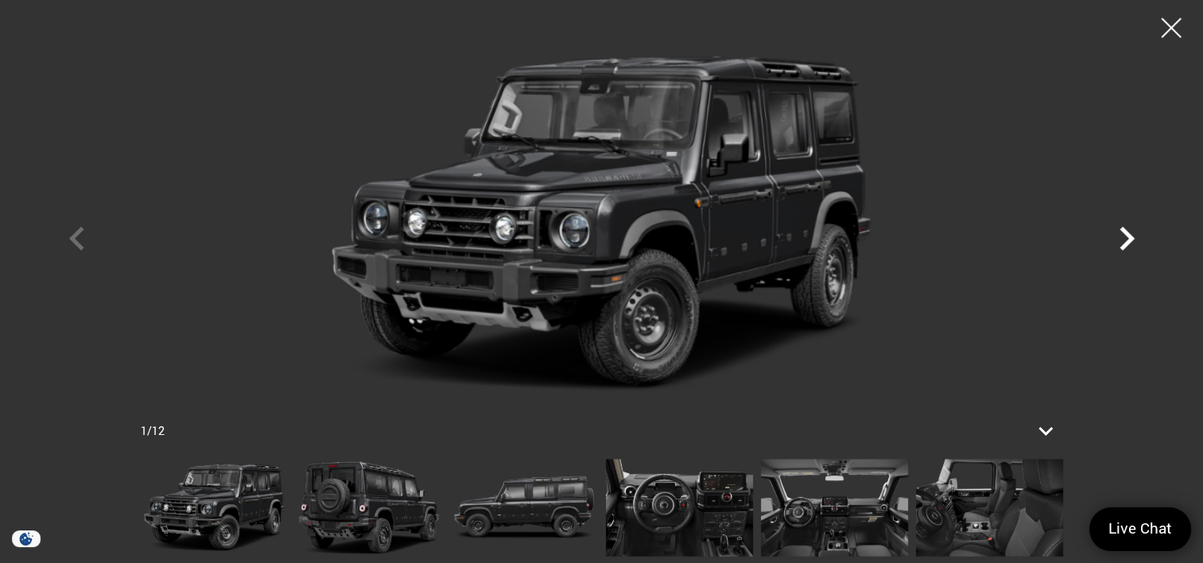
click at [1132, 235] on icon "Next" at bounding box center [1127, 239] width 48 height 48
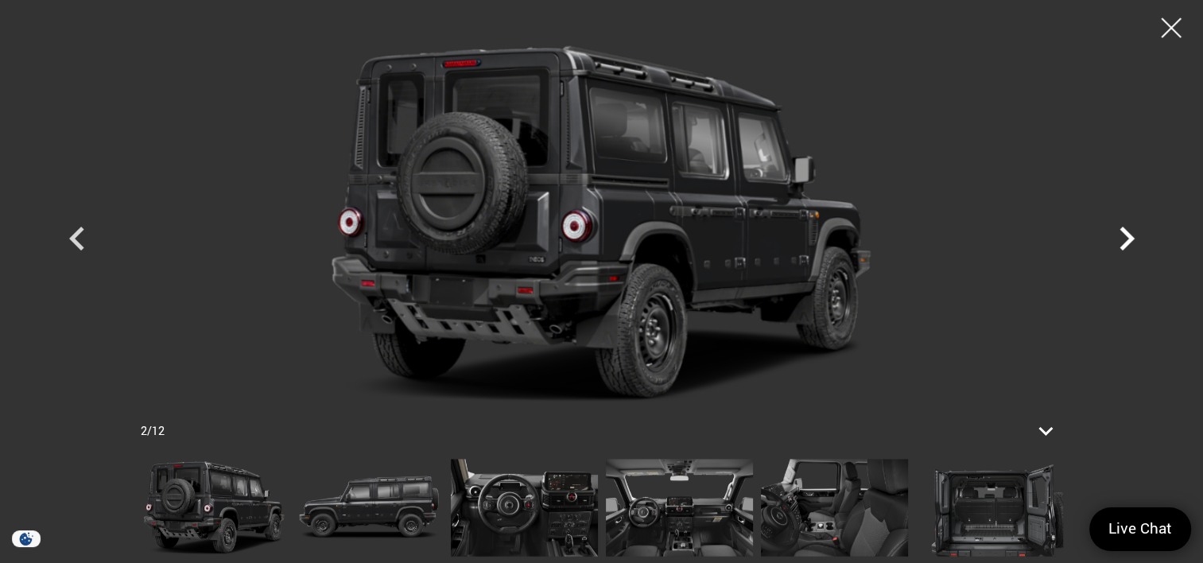
click at [1132, 235] on icon "Next" at bounding box center [1127, 239] width 48 height 48
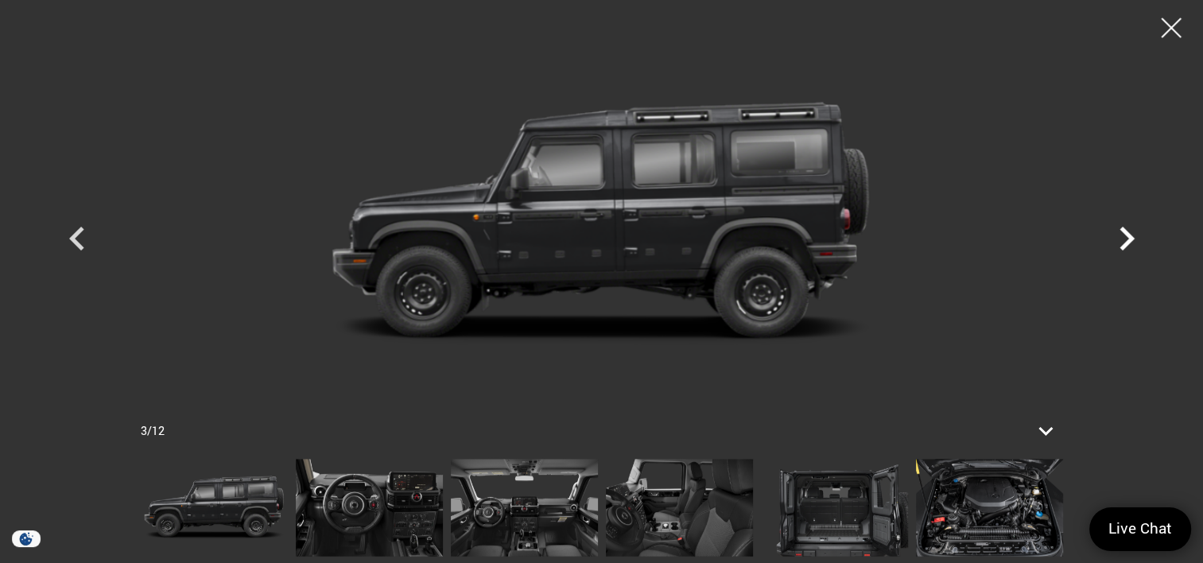
click at [1132, 235] on icon "Next" at bounding box center [1127, 239] width 15 height 24
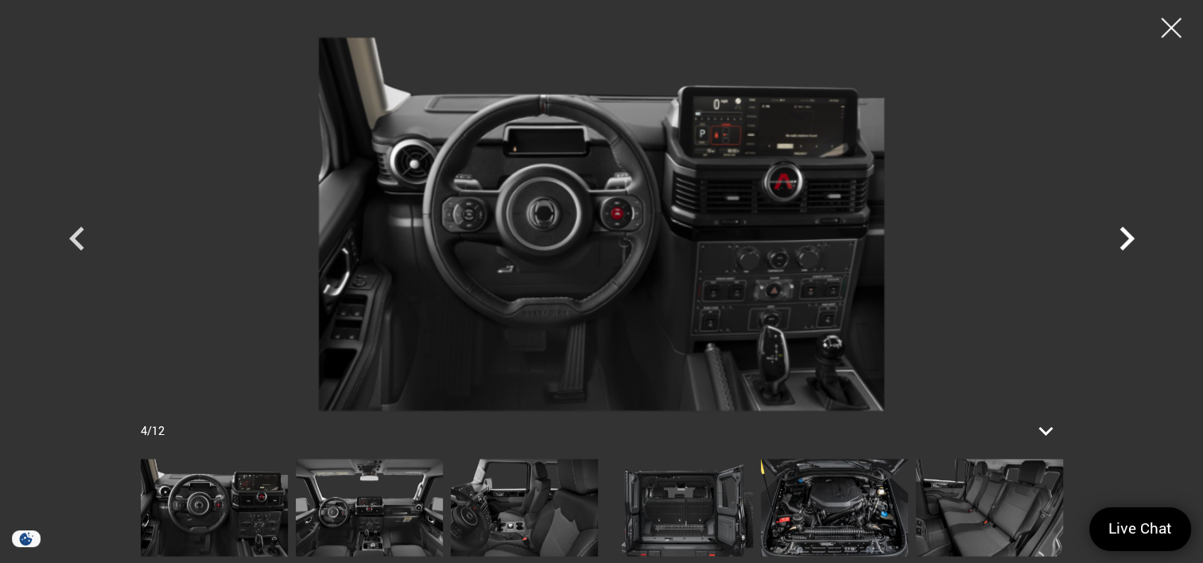
click at [1132, 235] on icon "Next" at bounding box center [1127, 239] width 15 height 24
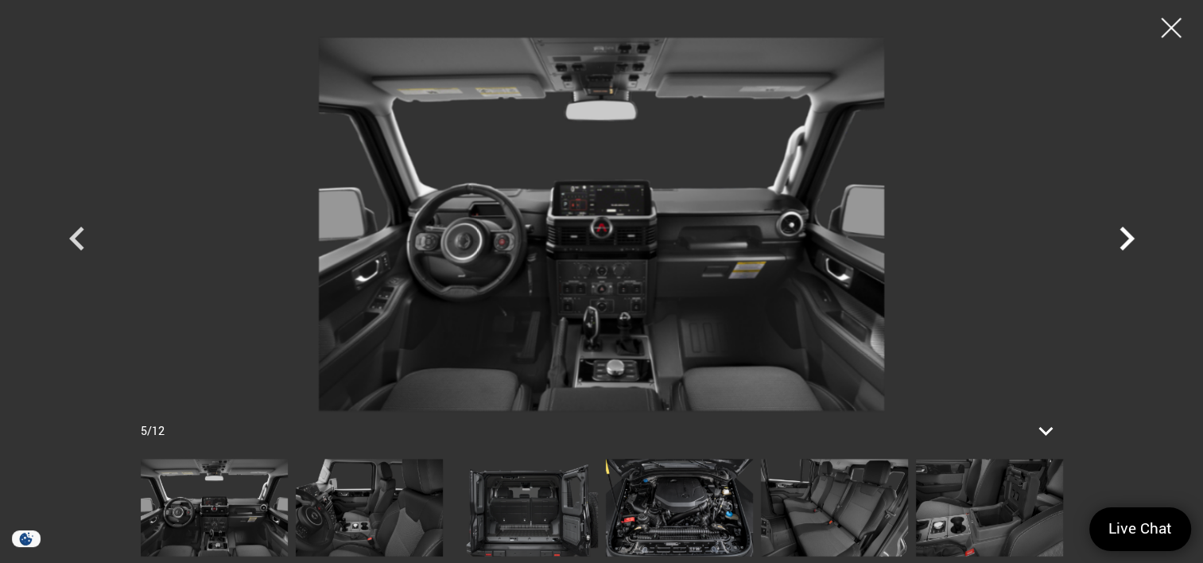
click at [1132, 235] on icon "Next" at bounding box center [1127, 239] width 15 height 24
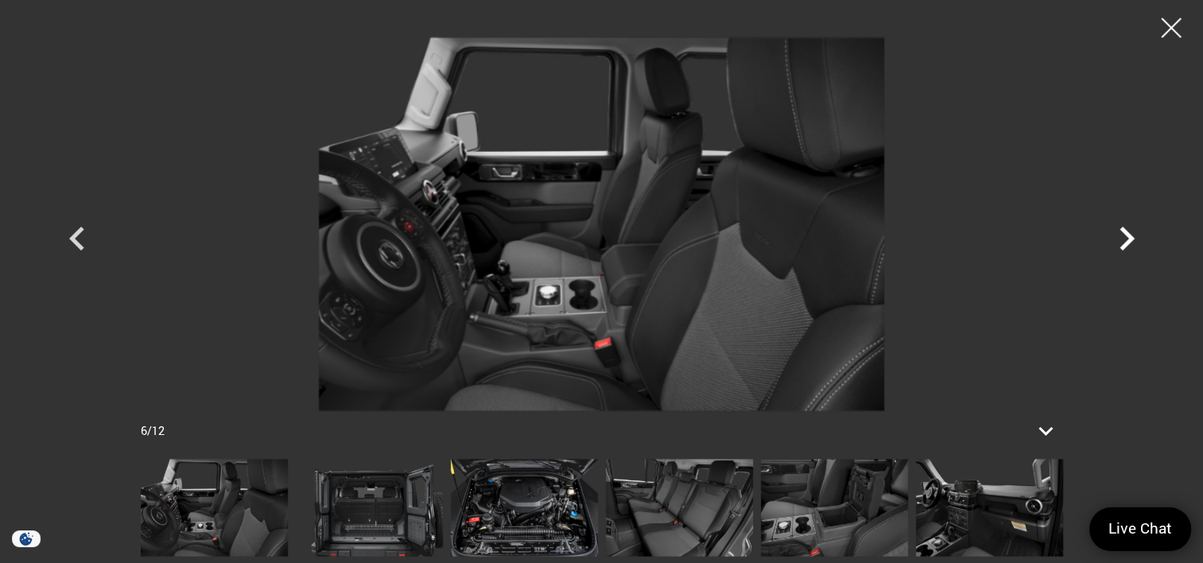
click at [1129, 237] on icon "Next" at bounding box center [1127, 239] width 15 height 24
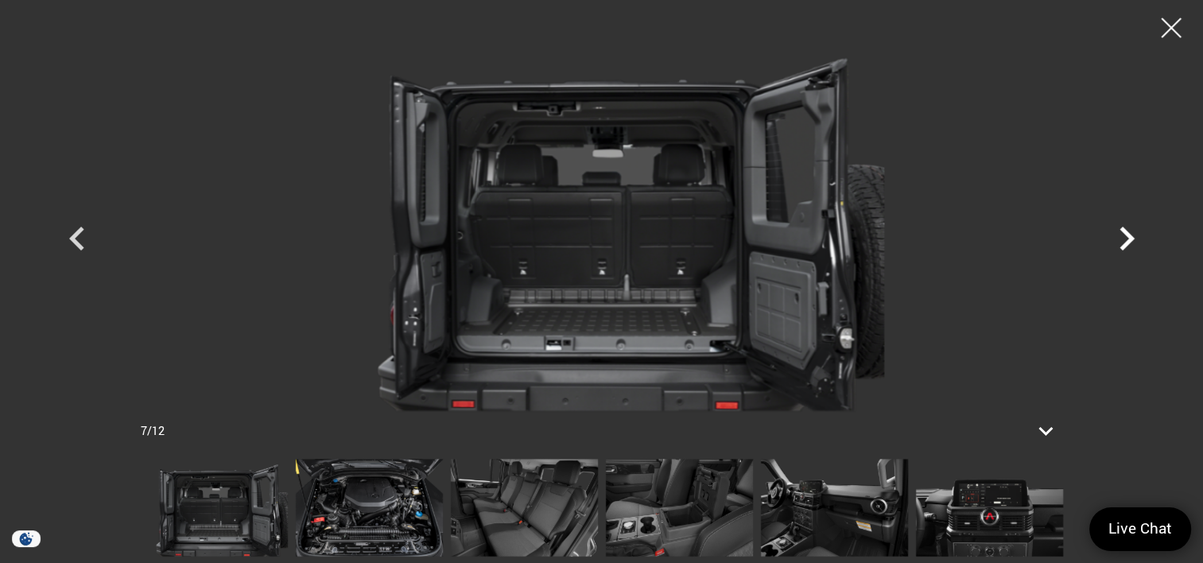
click at [1129, 237] on icon "Next" at bounding box center [1127, 239] width 15 height 24
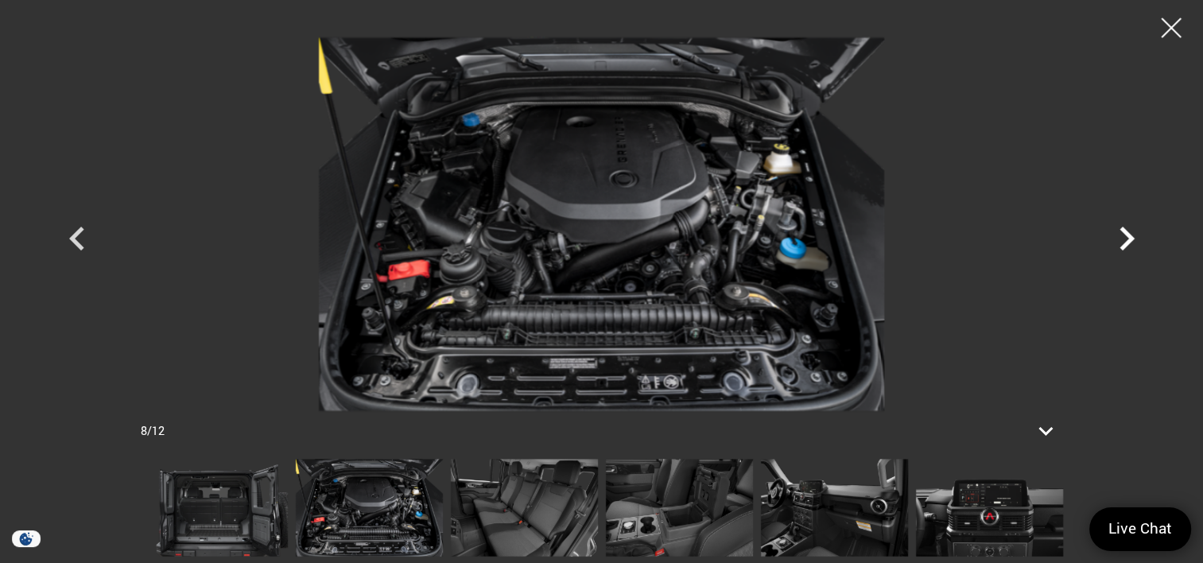
click at [1129, 237] on icon "Next" at bounding box center [1127, 239] width 15 height 24
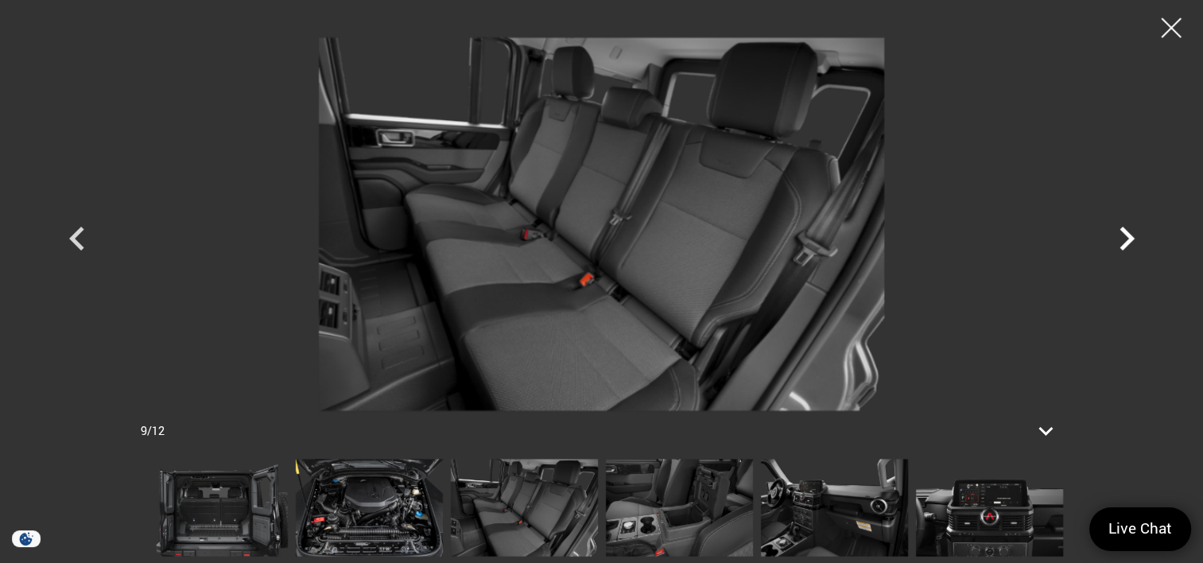
click at [1121, 240] on icon "Next" at bounding box center [1127, 239] width 48 height 48
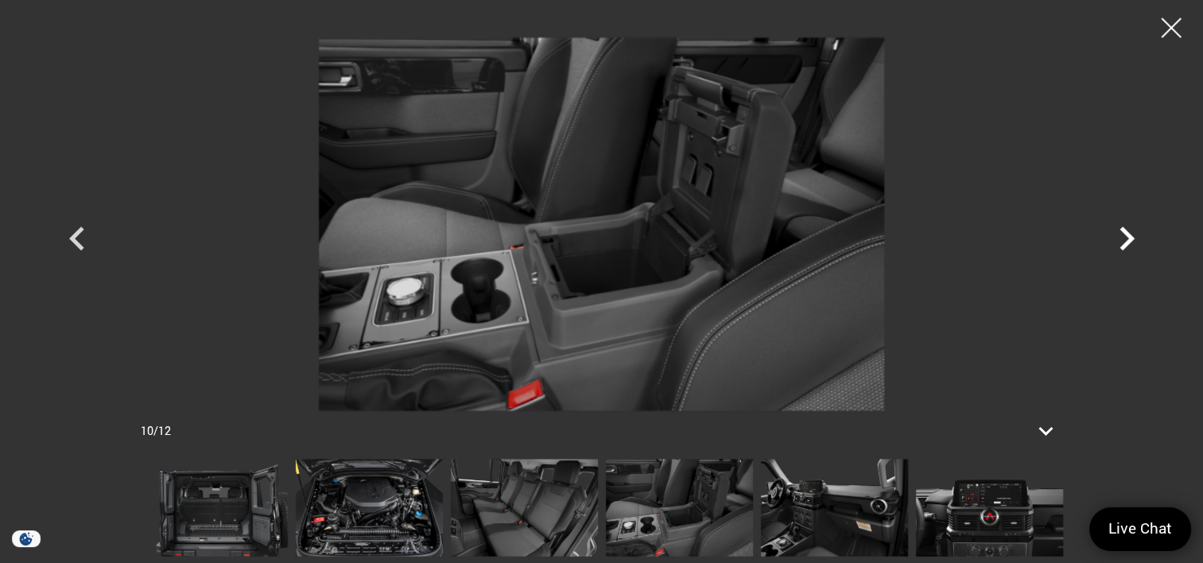
click at [1121, 240] on icon "Next" at bounding box center [1127, 239] width 48 height 48
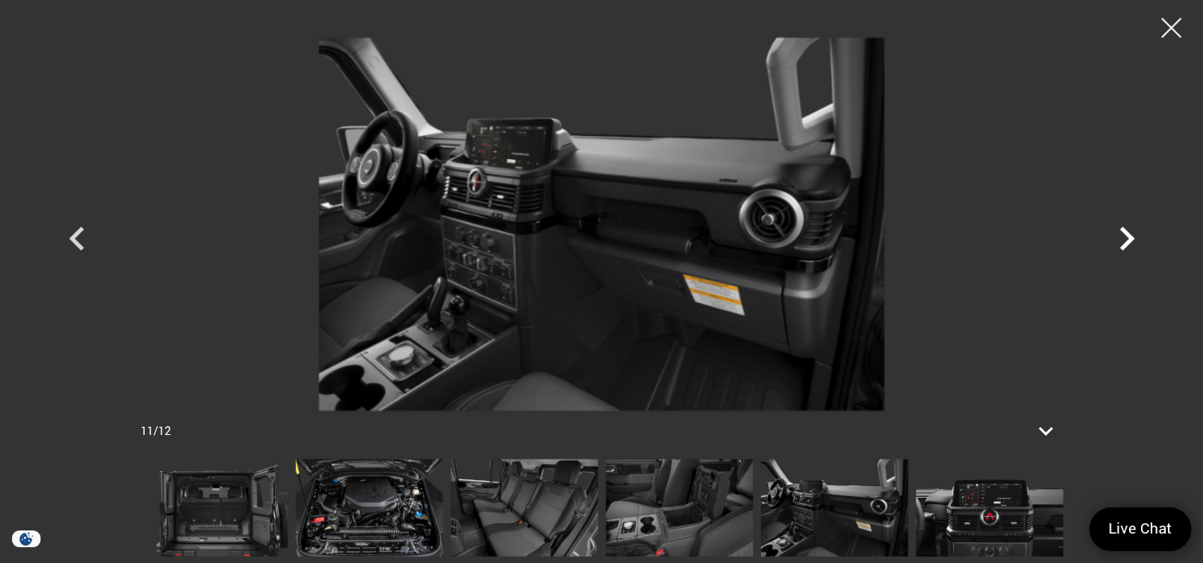
click at [1121, 239] on icon "Next" at bounding box center [1127, 239] width 48 height 48
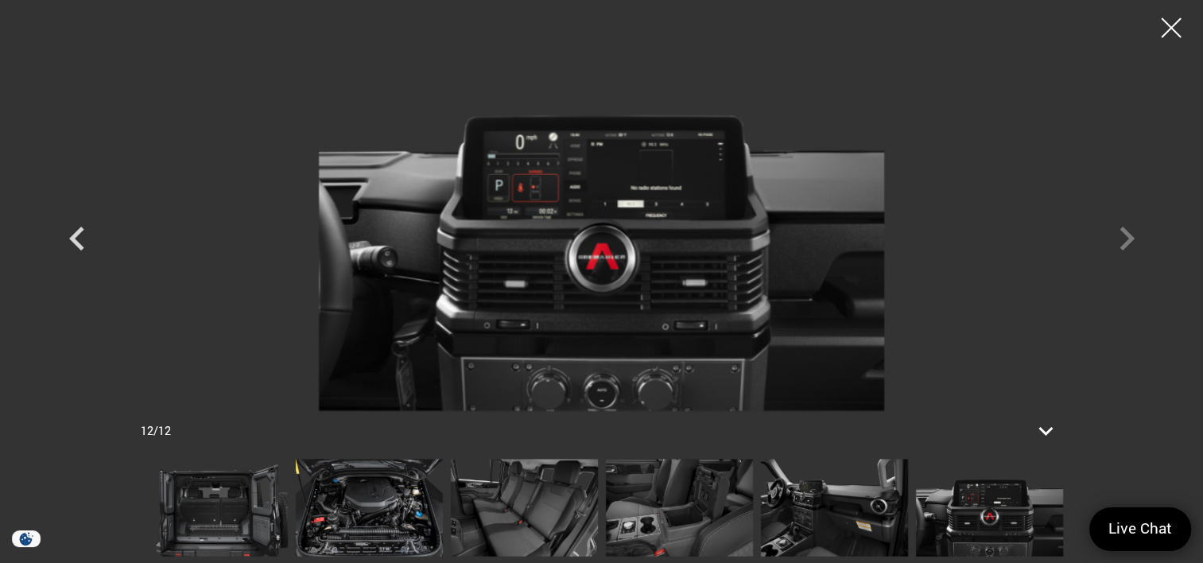
click at [1121, 239] on div at bounding box center [601, 224] width 1113 height 424
click at [1164, 34] on div at bounding box center [1172, 28] width 42 height 42
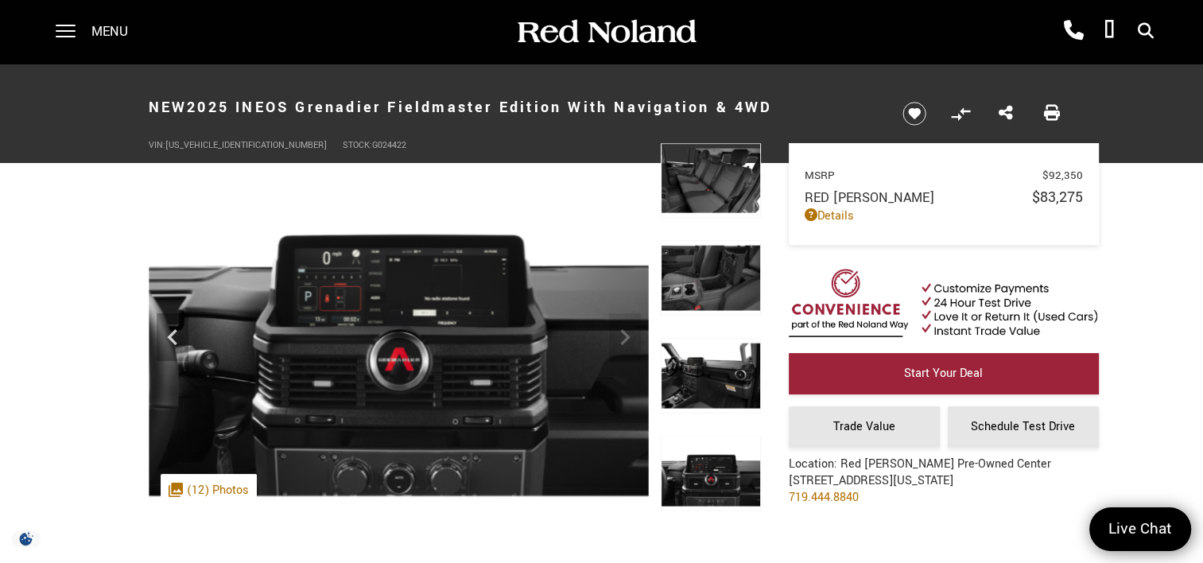
click at [110, 32] on span "Menu" at bounding box center [109, 32] width 37 height 64
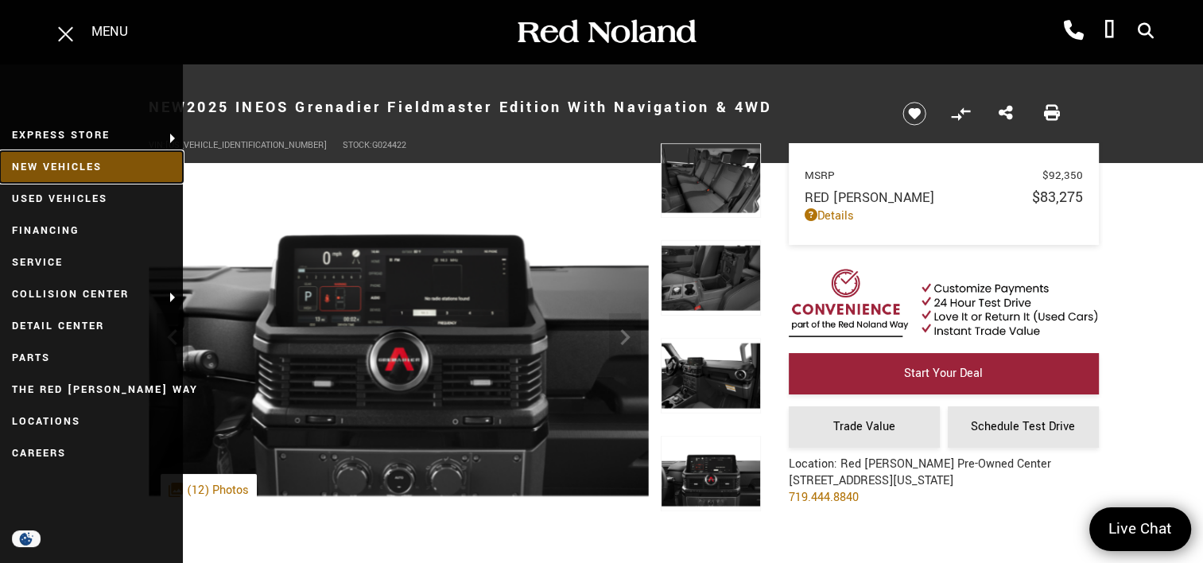
click at [91, 169] on link "New Vehicles" at bounding box center [91, 167] width 183 height 32
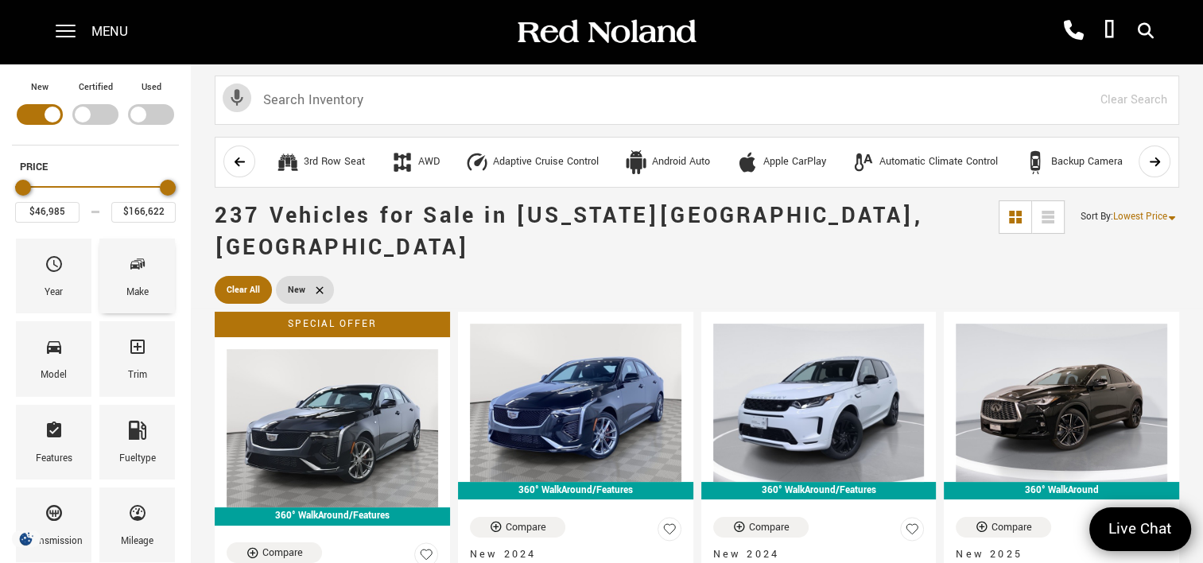
click at [130, 280] on span "Make" at bounding box center [137, 267] width 19 height 33
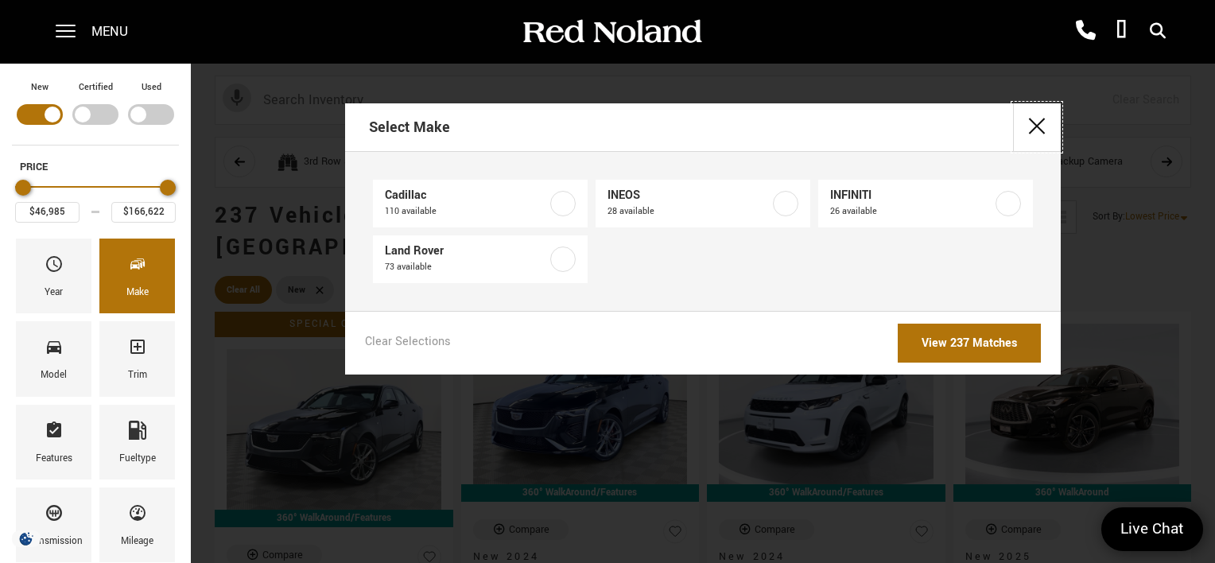
click at [1043, 127] on button "close" at bounding box center [1037, 127] width 48 height 48
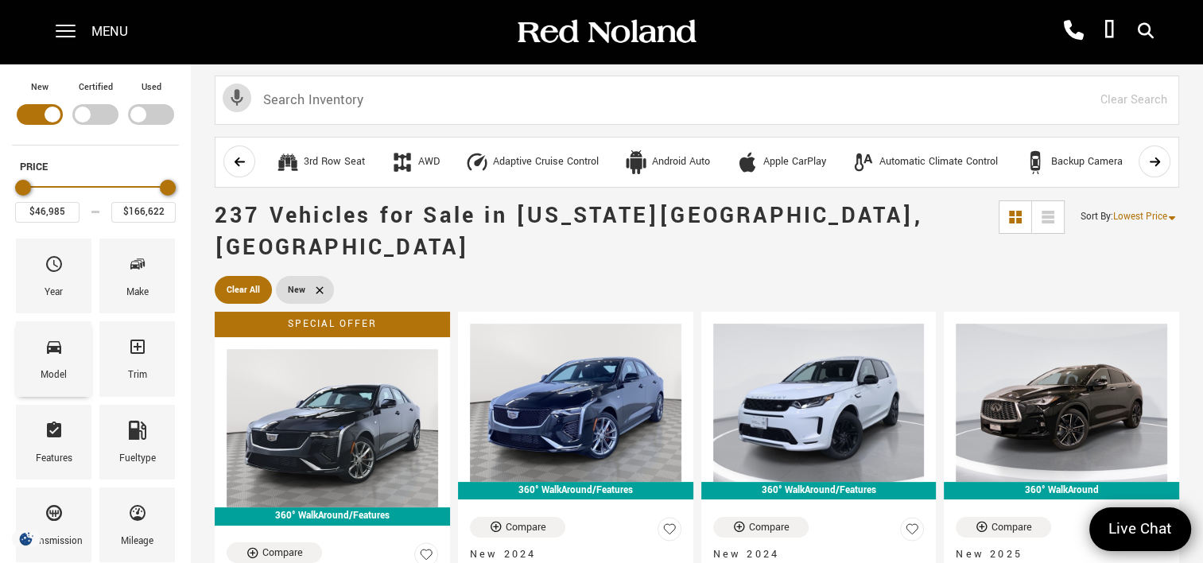
click at [45, 368] on div "Model" at bounding box center [54, 375] width 26 height 17
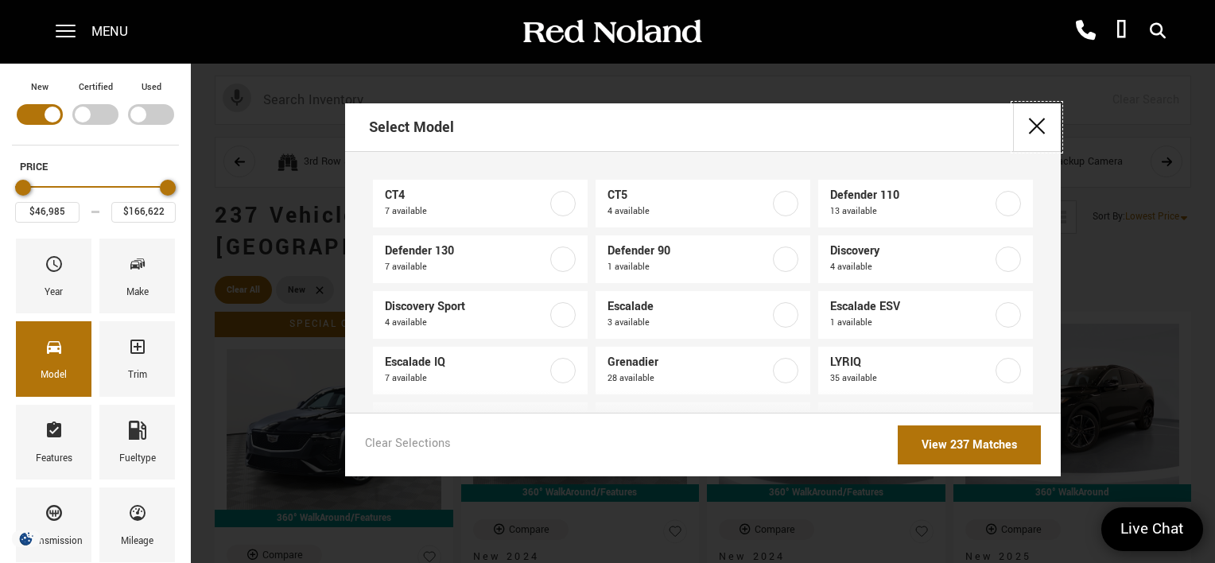
click at [1037, 124] on button "close" at bounding box center [1037, 127] width 48 height 48
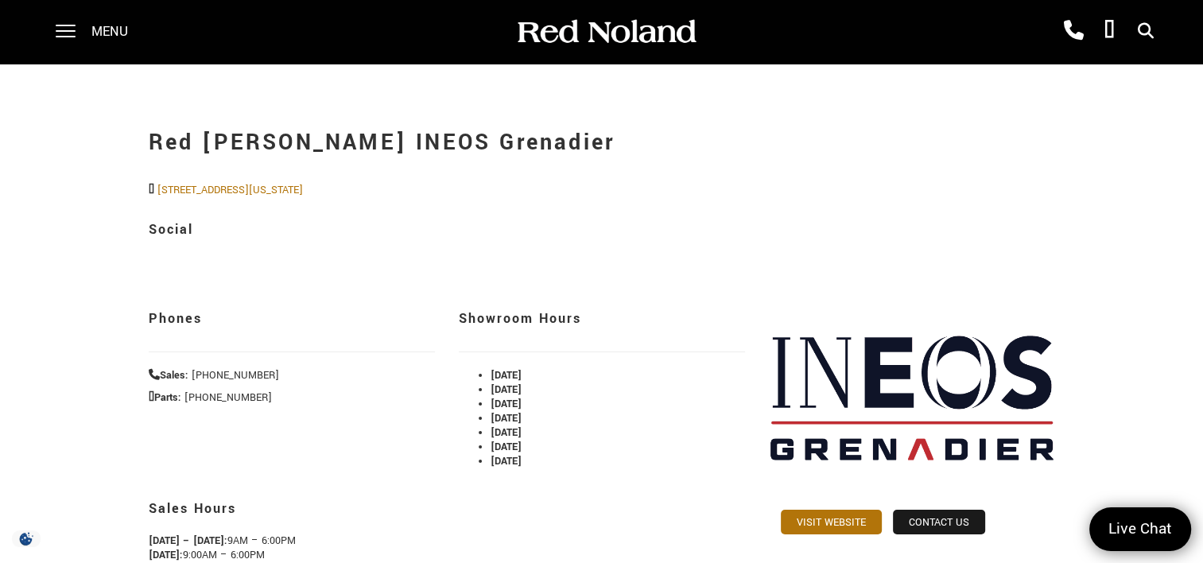
click at [104, 34] on span "Menu" at bounding box center [109, 32] width 37 height 64
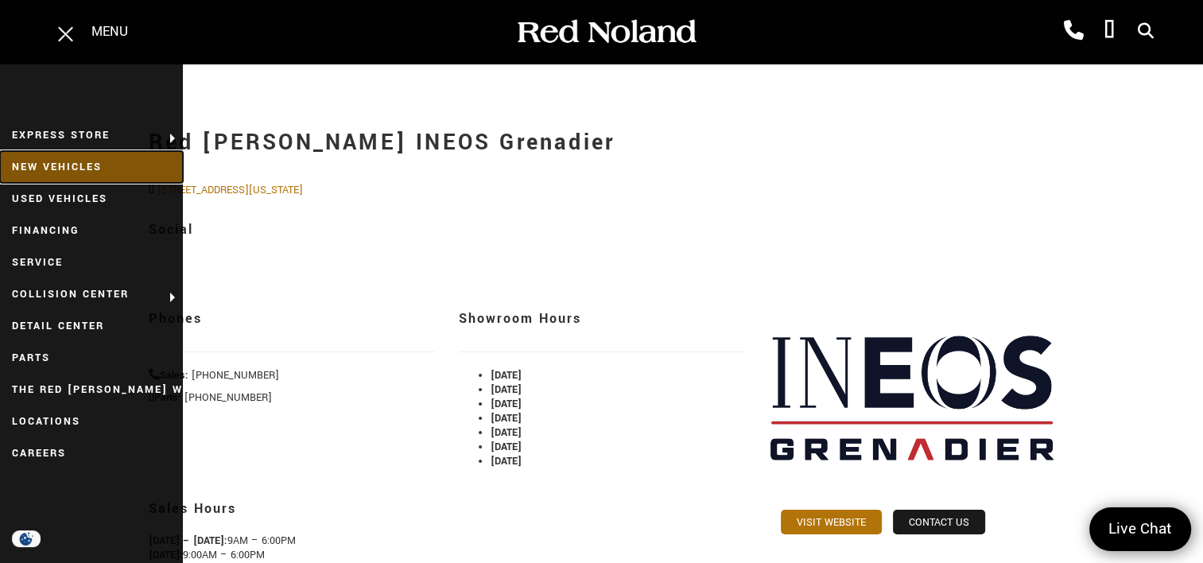
click at [60, 162] on link "New Vehicles" at bounding box center [91, 167] width 183 height 32
